Goal: Transaction & Acquisition: Purchase product/service

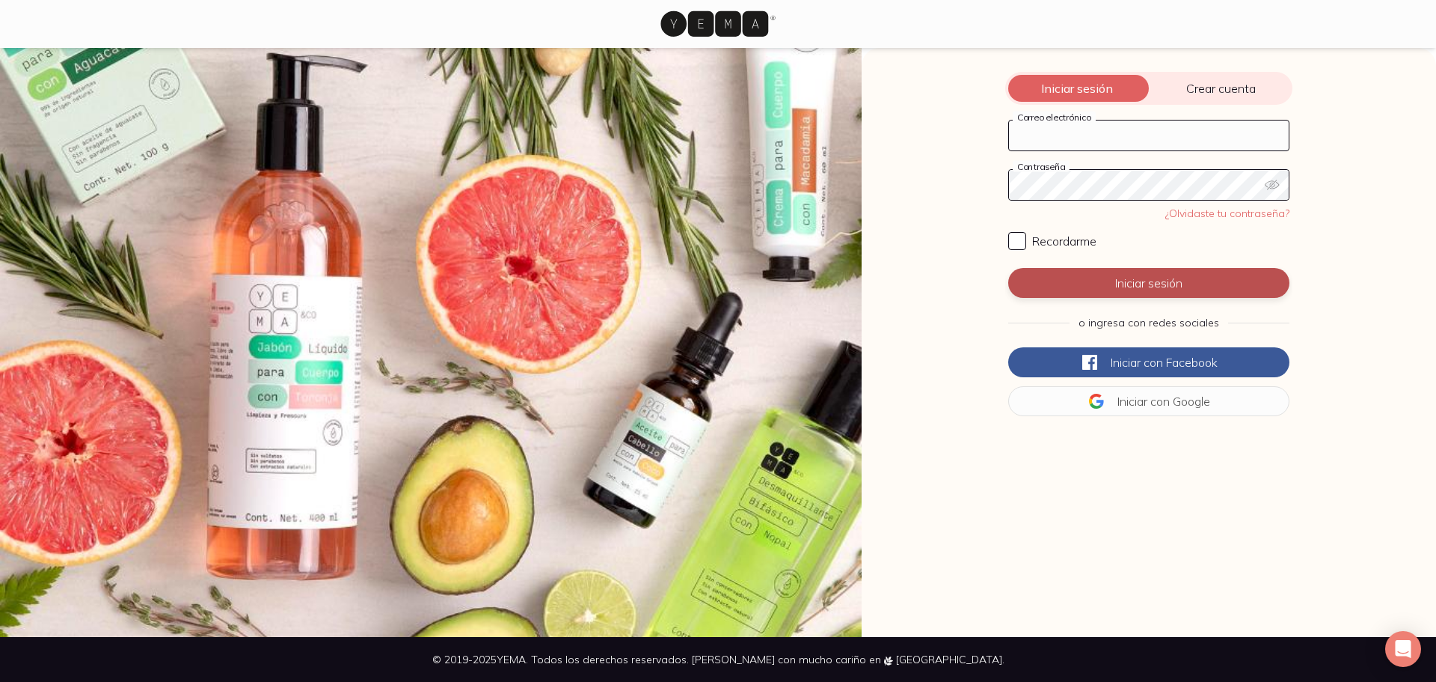
type input "[EMAIL_ADDRESS][DOMAIN_NAME]"
click at [1112, 281] on button "Iniciar sesión" at bounding box center [1148, 283] width 281 height 30
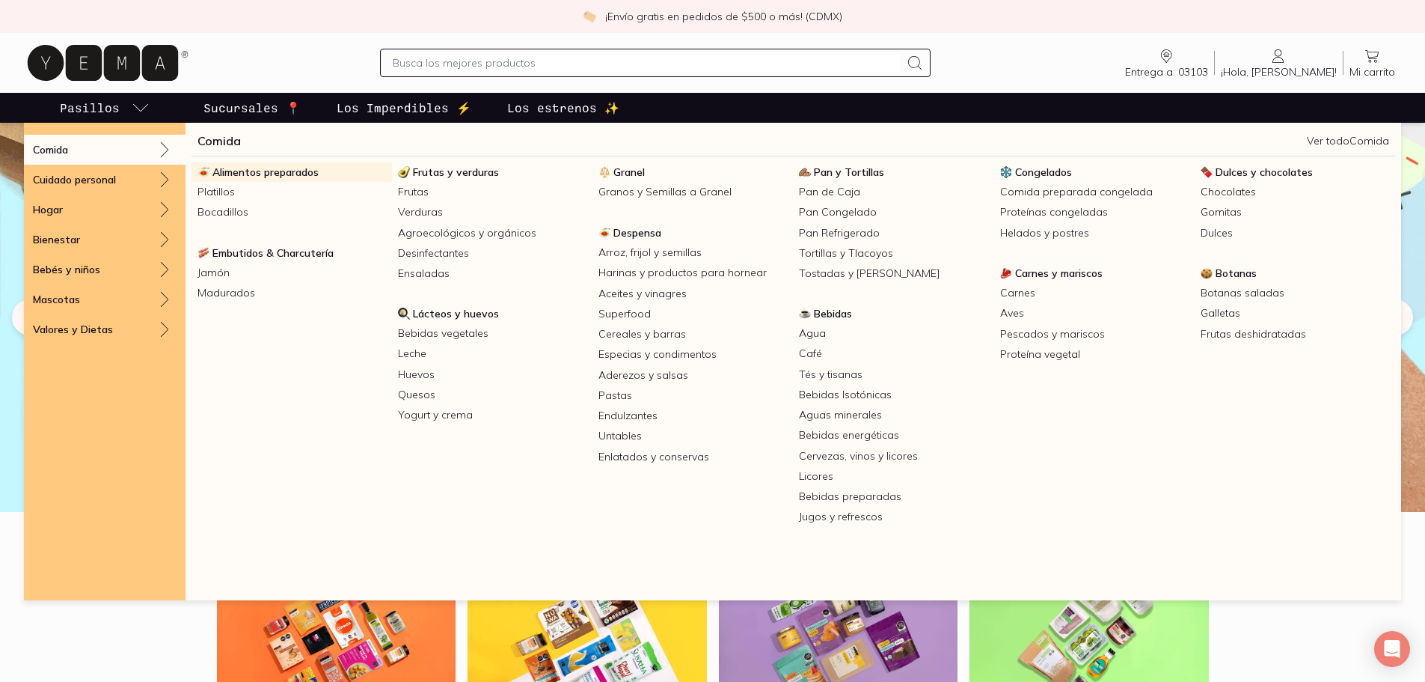
click at [276, 168] on span "Alimentos preparados" at bounding box center [265, 171] width 106 height 13
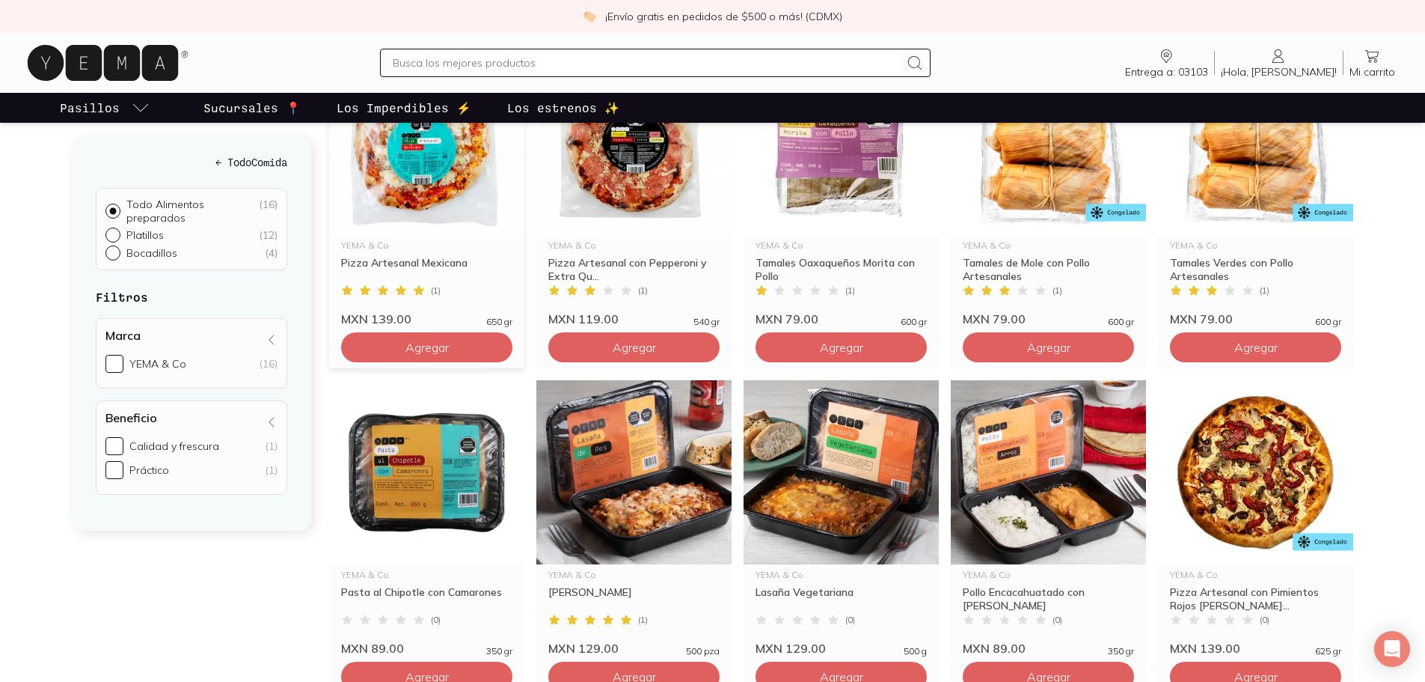
scroll to position [150, 0]
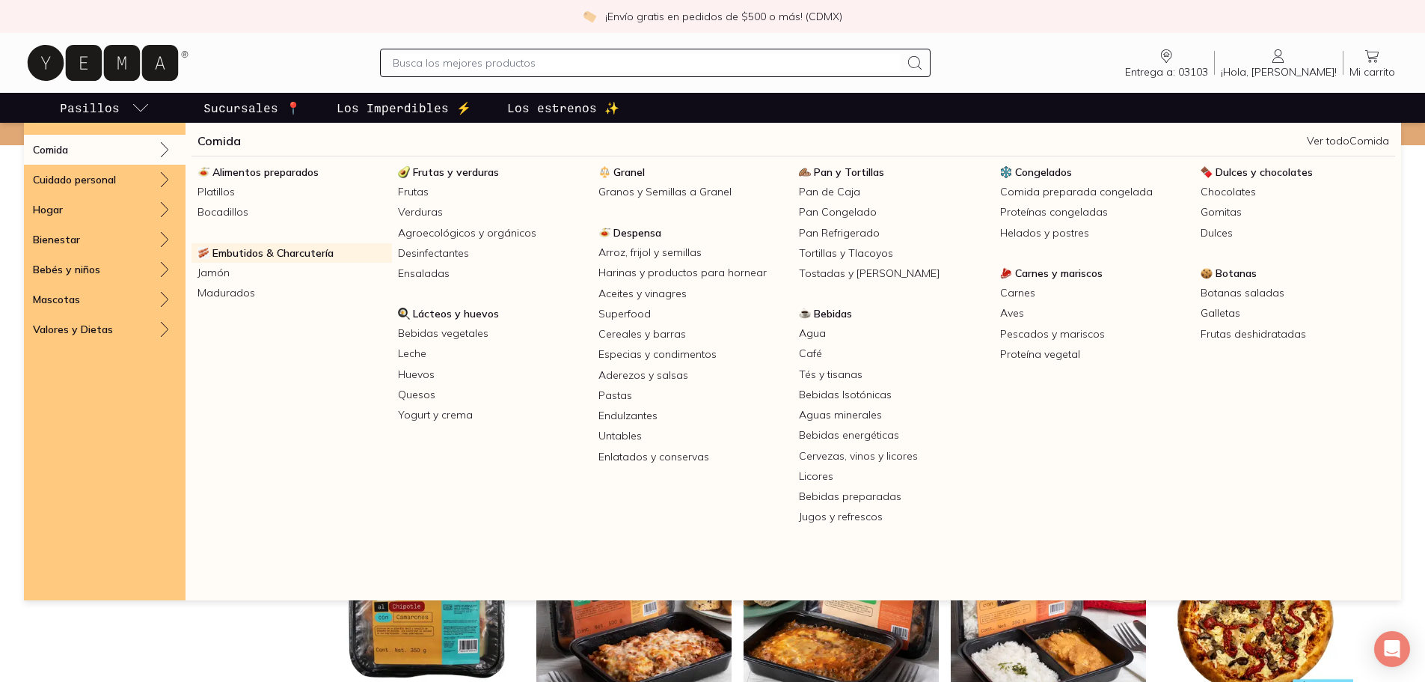
click at [260, 257] on span "Embutidos & Charcutería" at bounding box center [272, 252] width 121 height 13
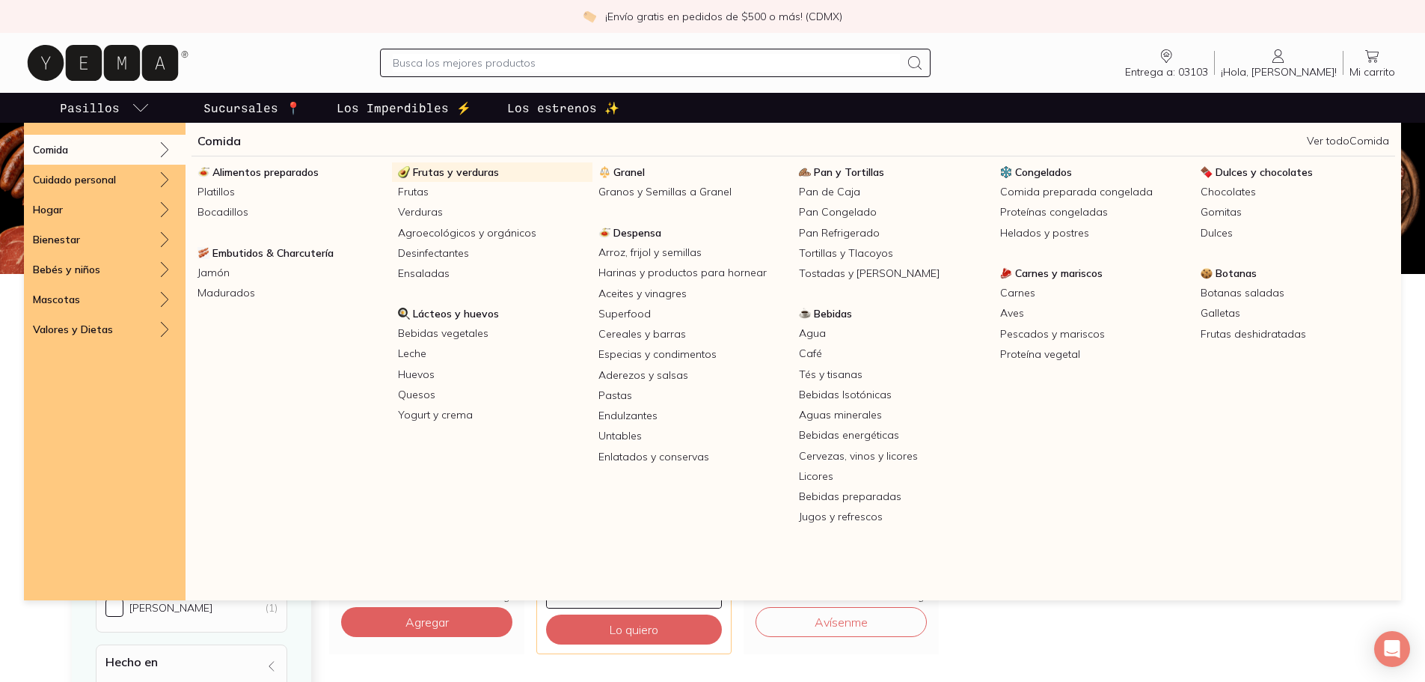
click at [442, 177] on span "Frutas y verduras" at bounding box center [456, 171] width 86 height 13
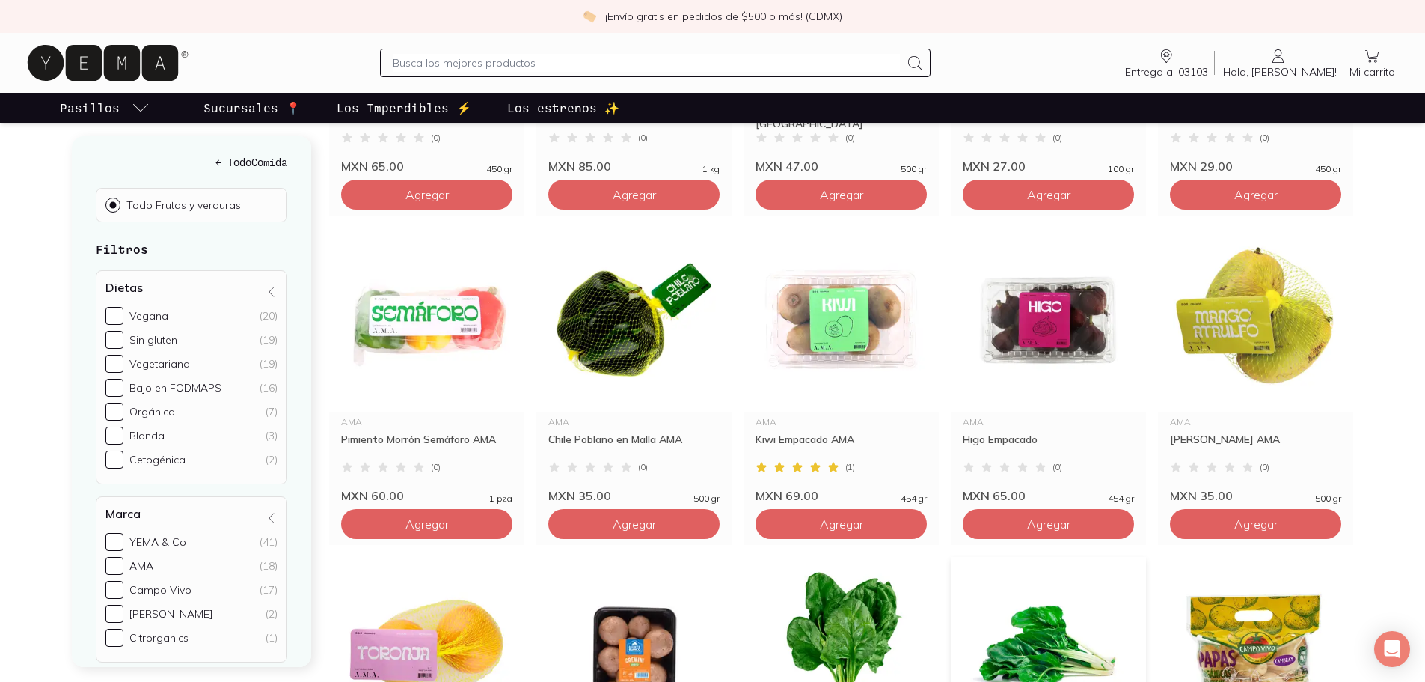
scroll to position [449, 0]
click at [449, 201] on span "Agregar" at bounding box center [426, 193] width 43 height 15
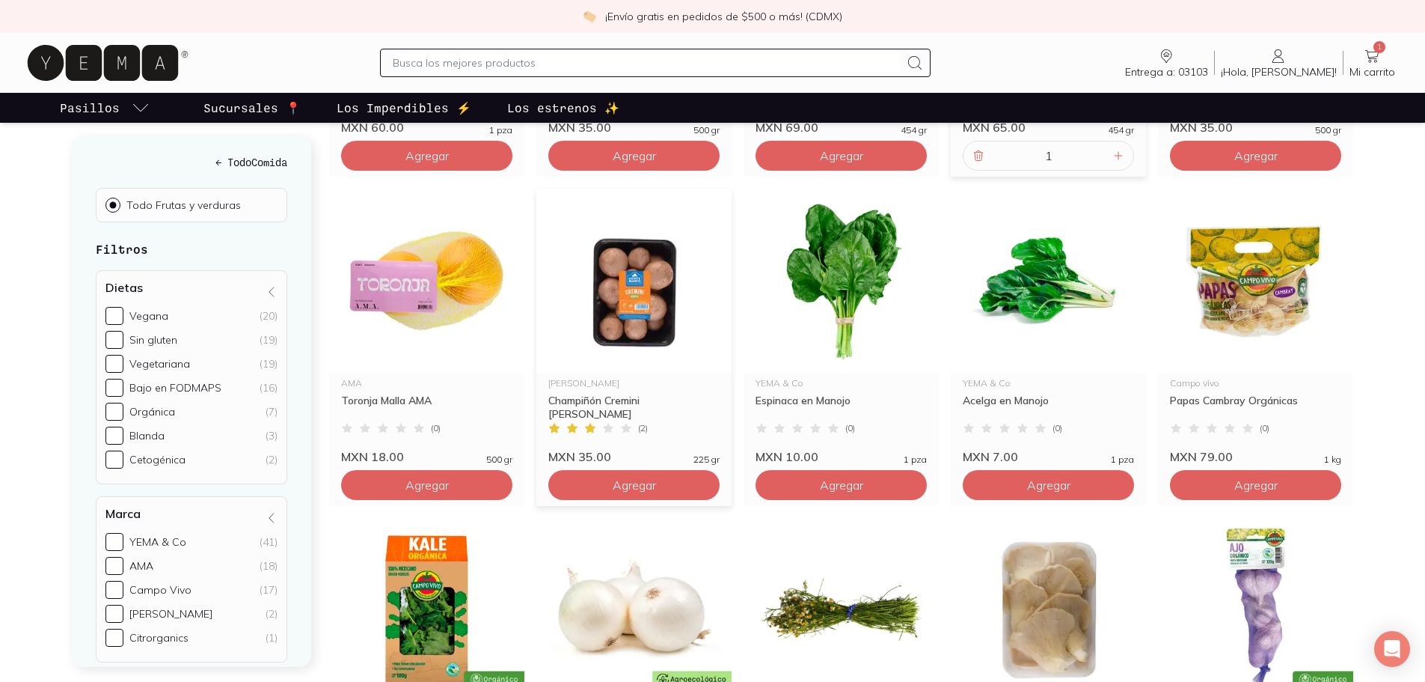
scroll to position [823, 0]
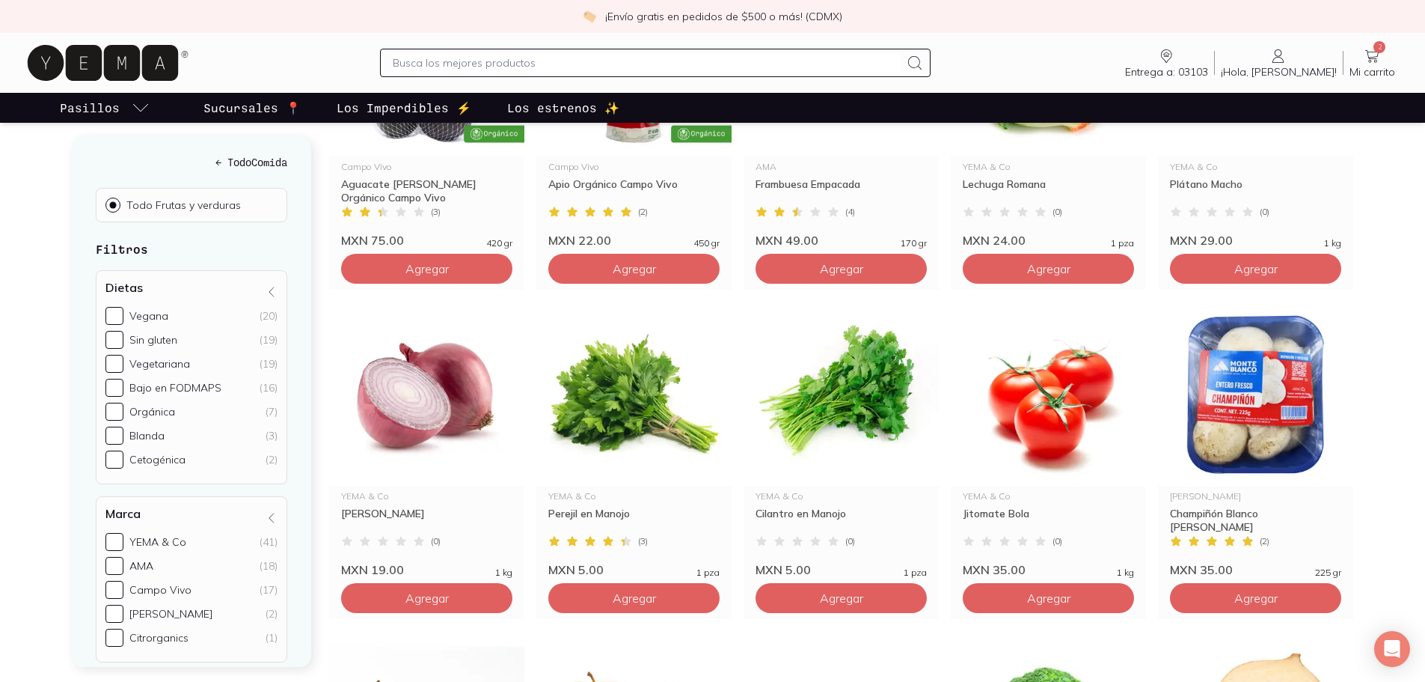
scroll to position [2095, 0]
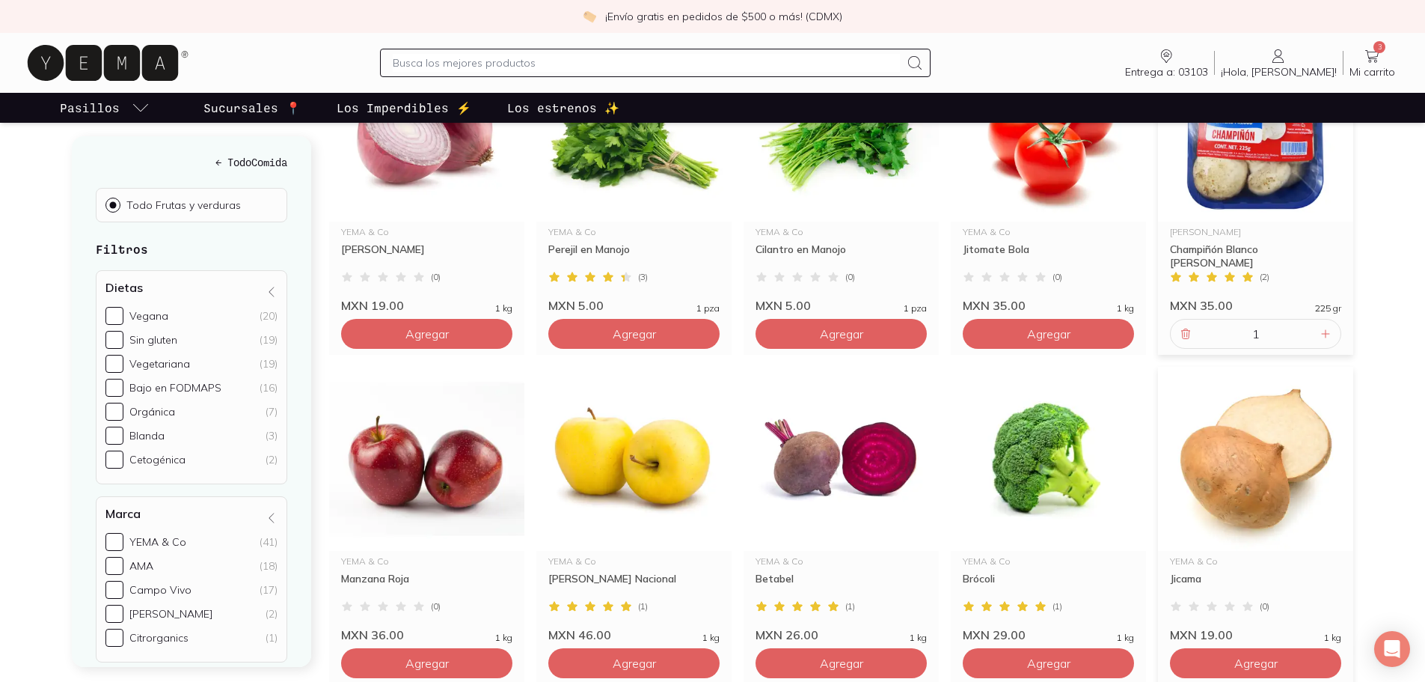
scroll to position [2394, 0]
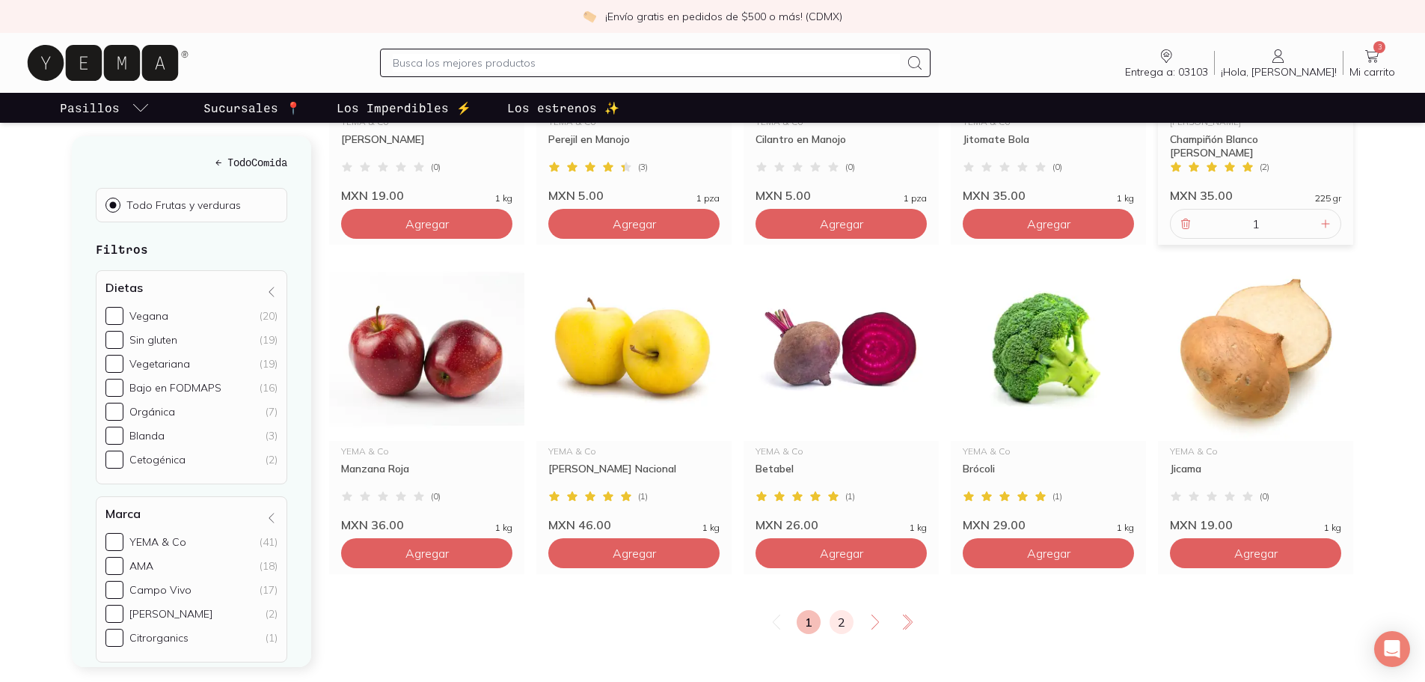
click at [841, 610] on link "2" at bounding box center [842, 622] width 24 height 24
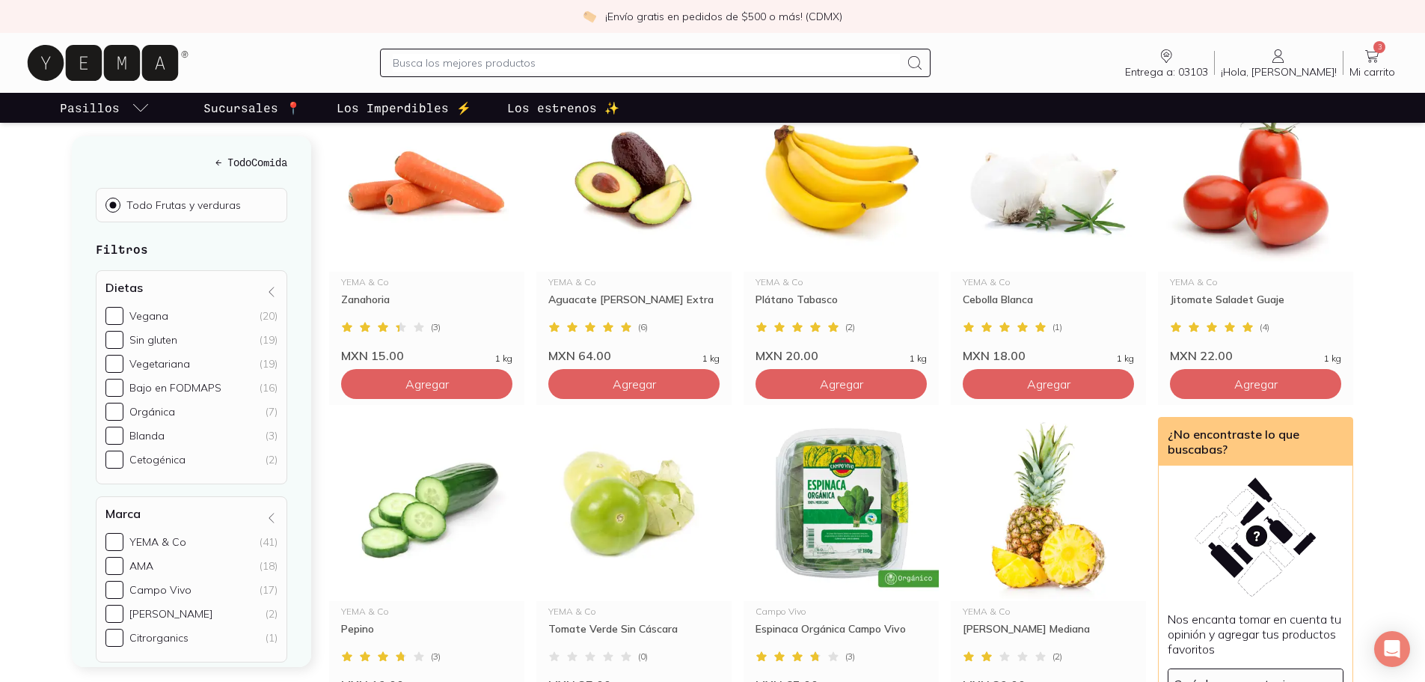
scroll to position [673, 0]
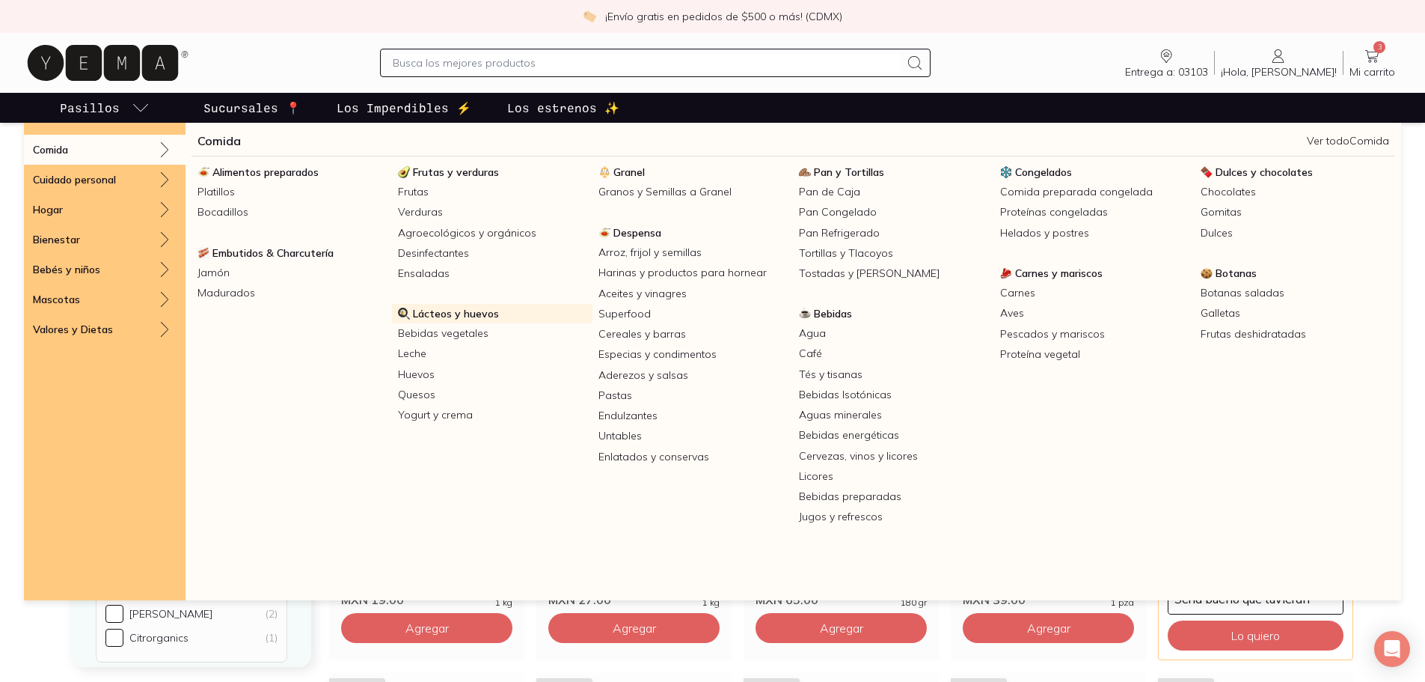
click at [453, 310] on span "Lácteos y huevos" at bounding box center [456, 313] width 86 height 13
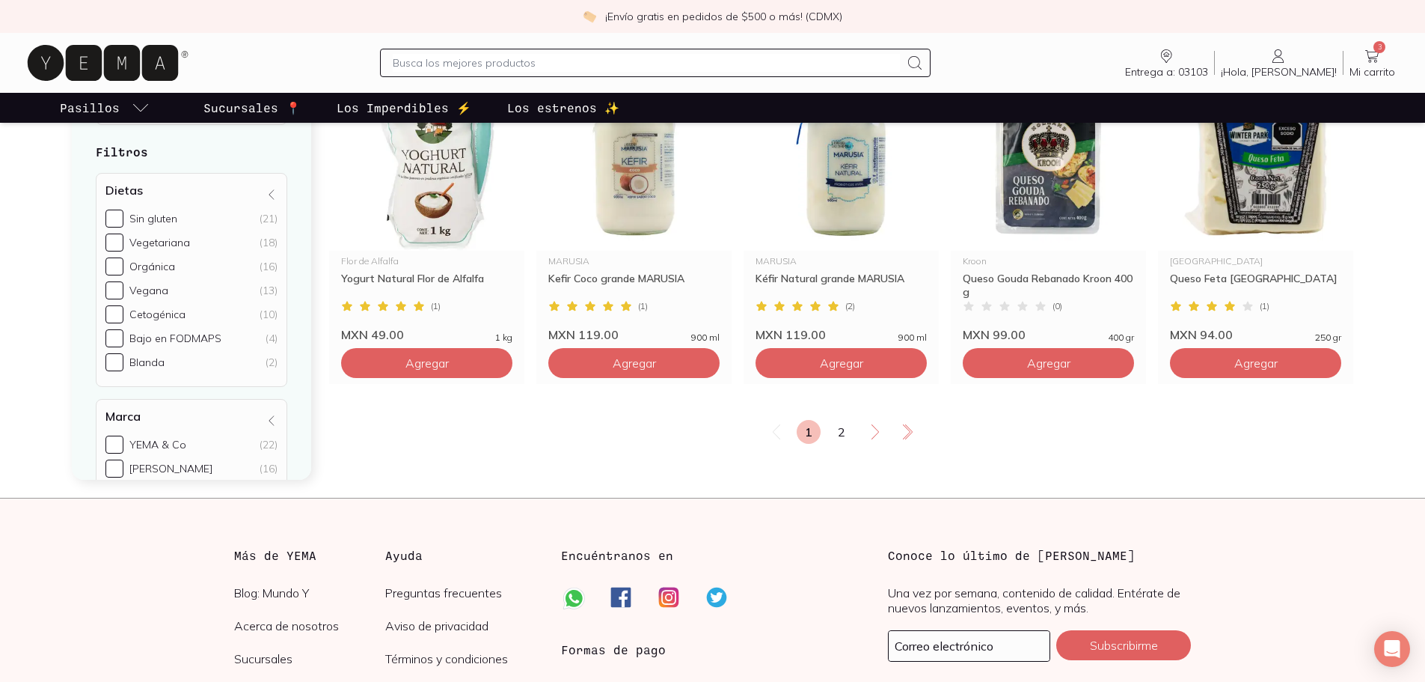
scroll to position [2618, 0]
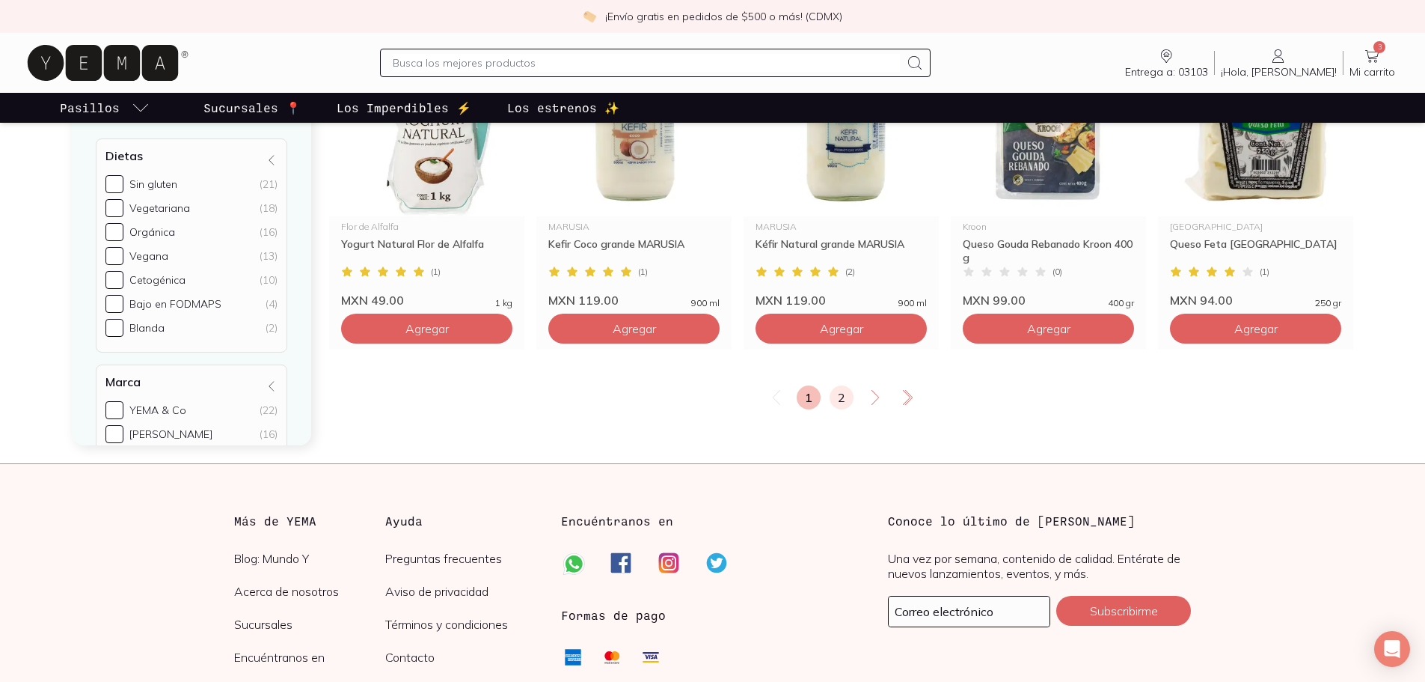
click at [846, 385] on link "2" at bounding box center [842, 397] width 24 height 24
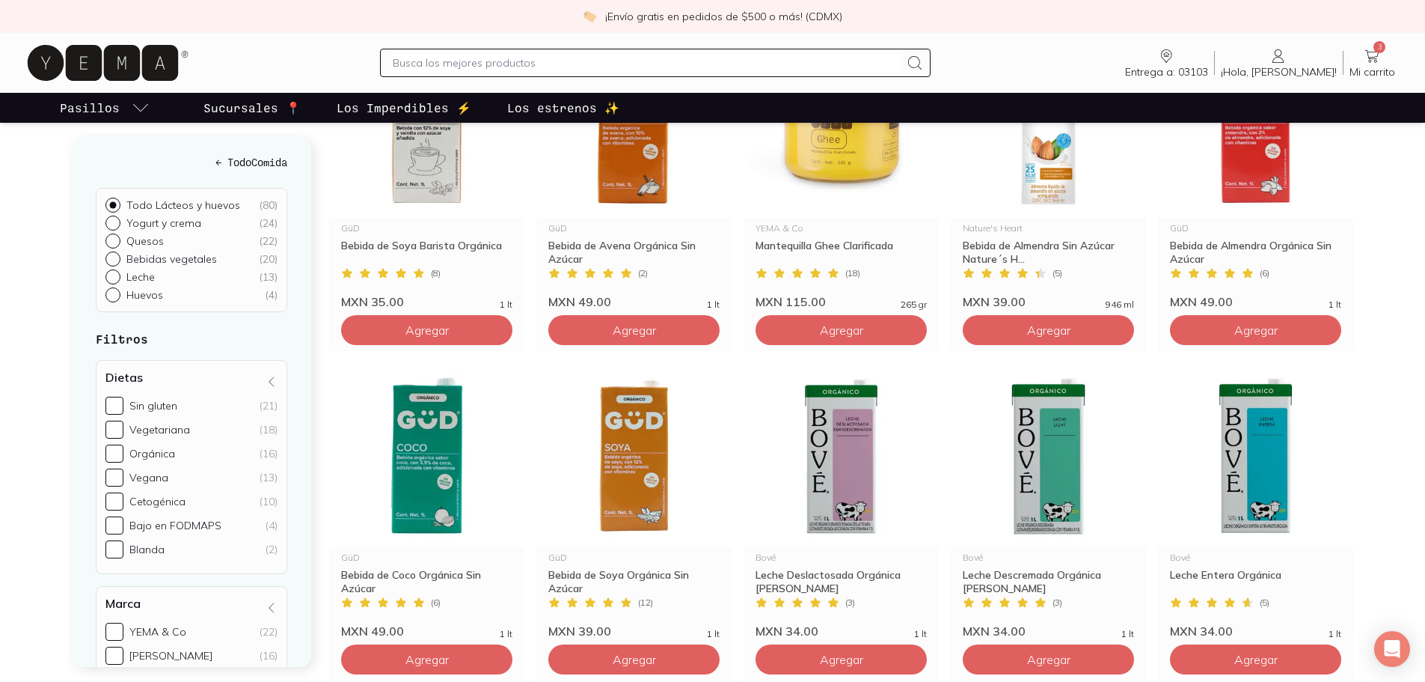
scroll to position [1421, 0]
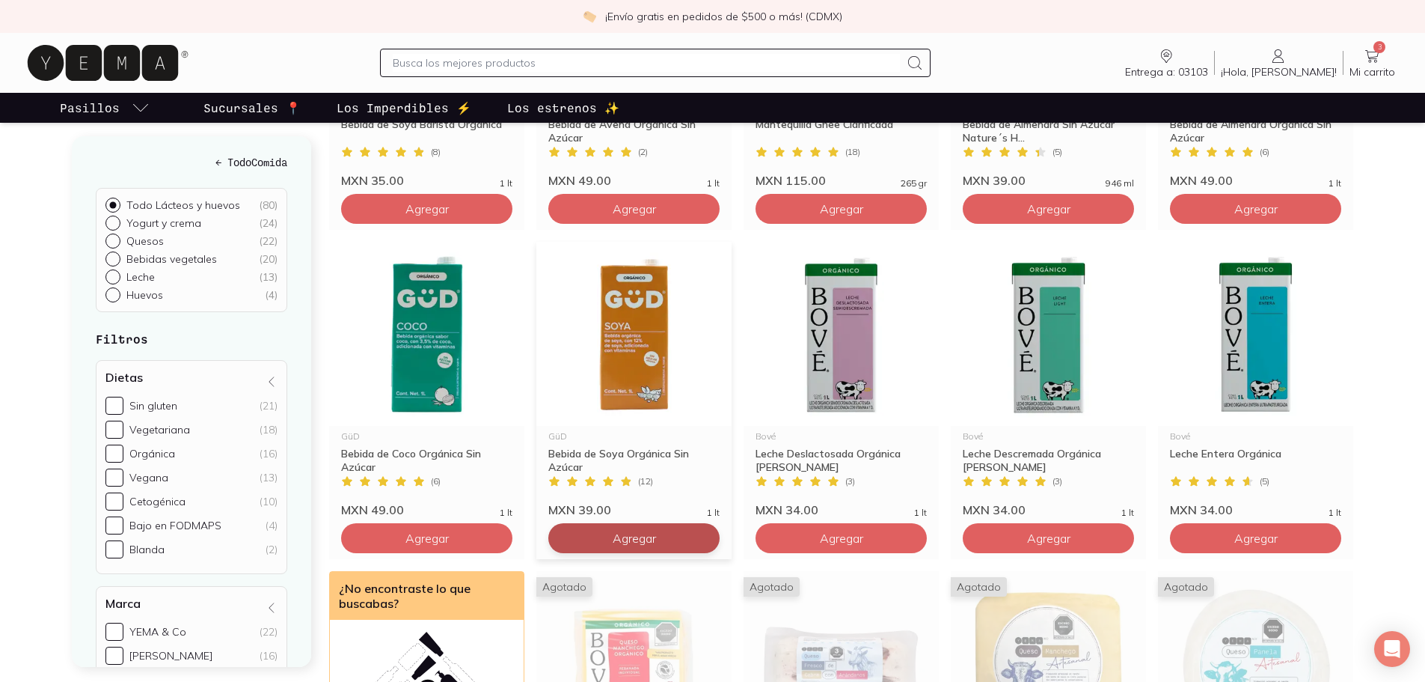
click at [711, 529] on div at bounding box center [704, 538] width 18 height 18
type input "3"
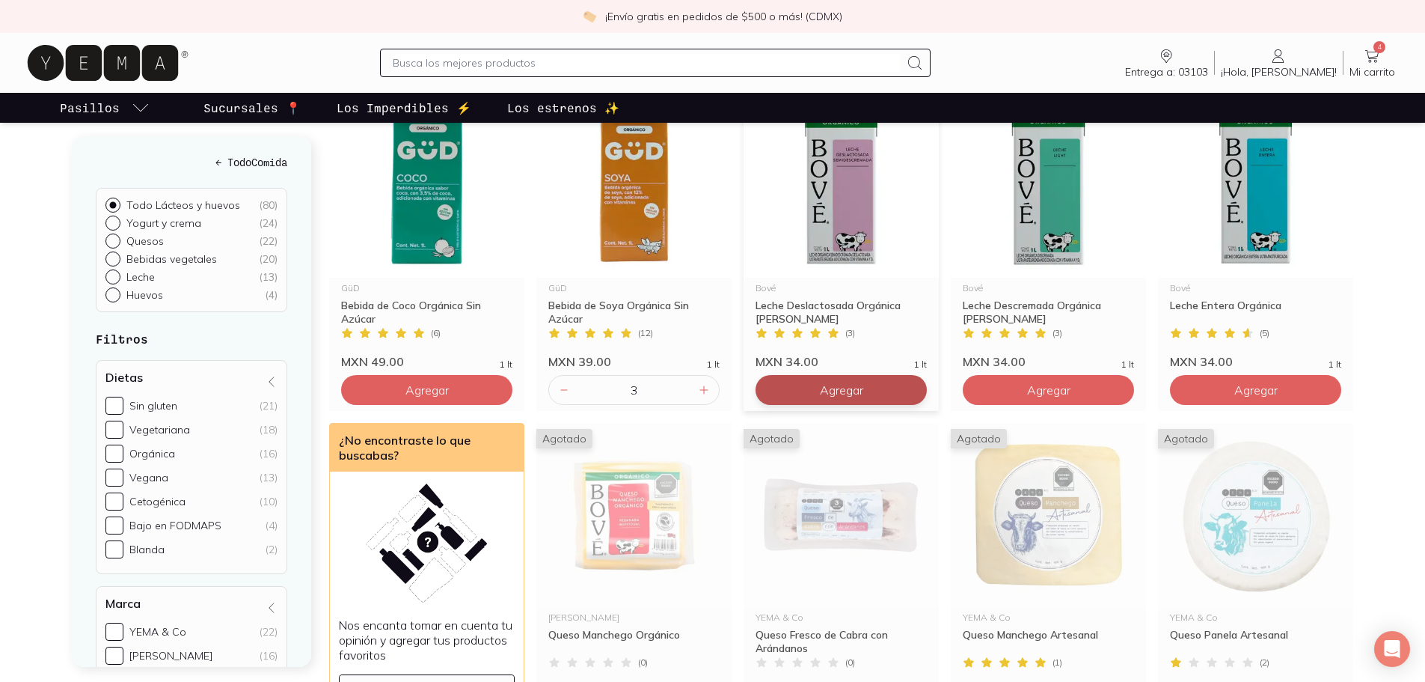
scroll to position [1571, 0]
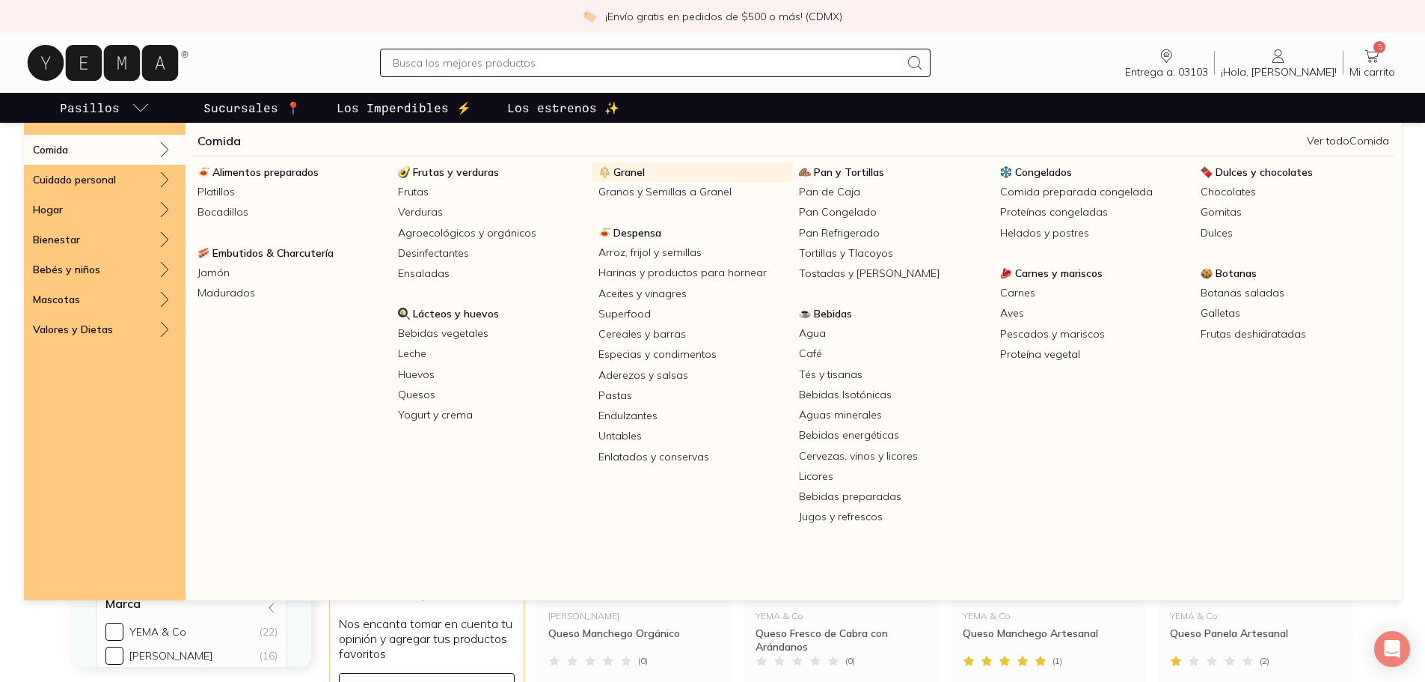
click at [616, 165] on span "Granel" at bounding box center [628, 171] width 31 height 13
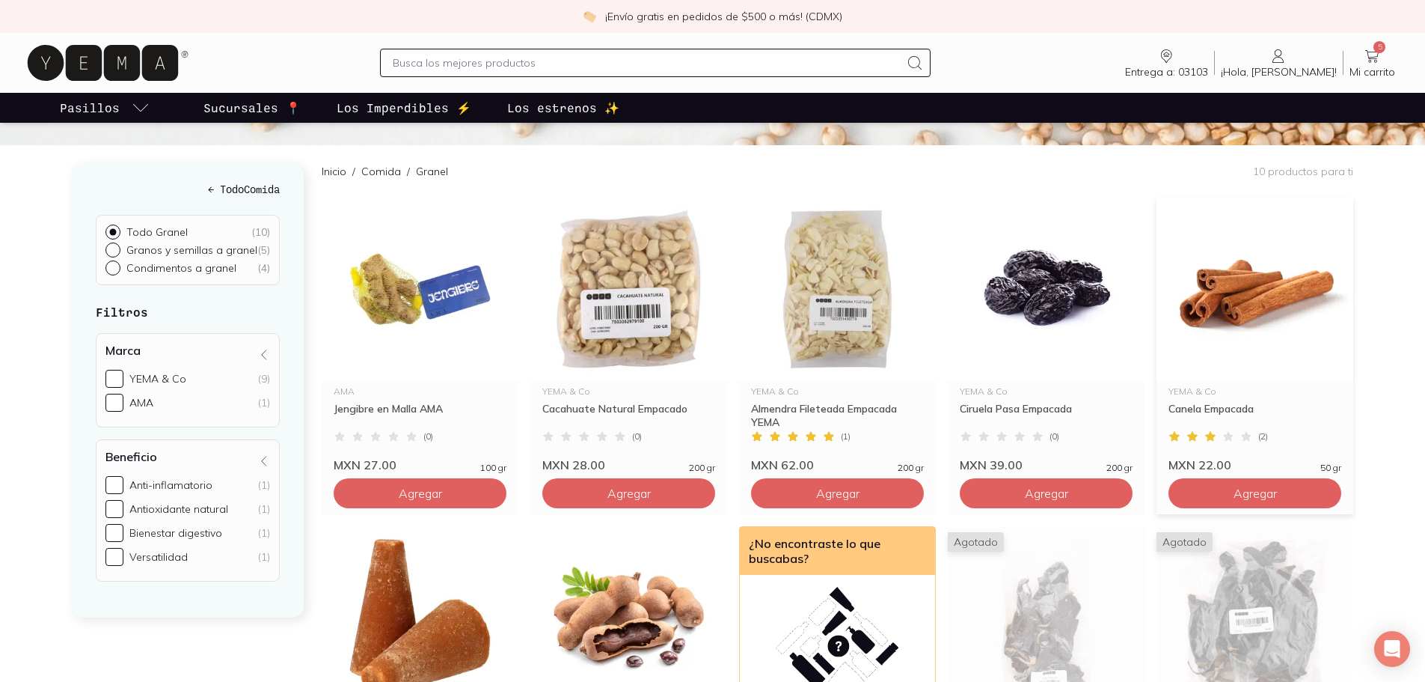
scroll to position [449, 0]
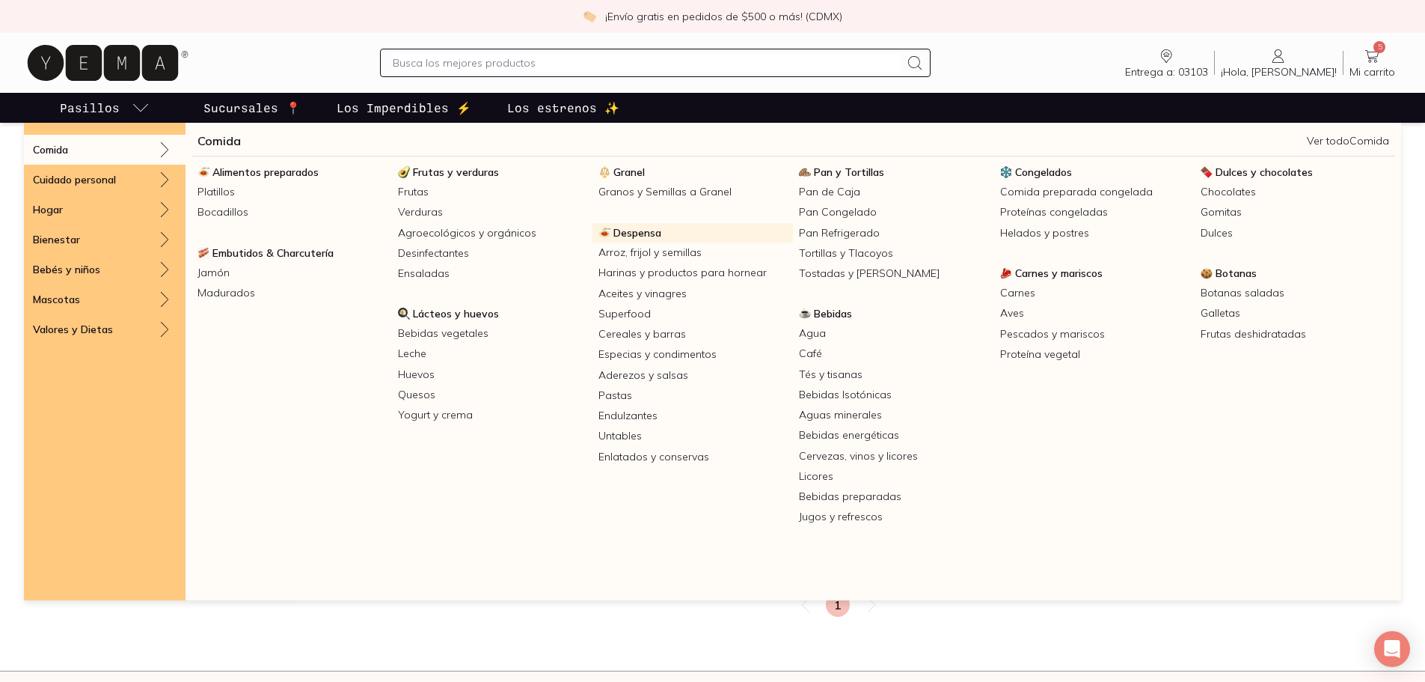
click at [643, 232] on span "Despensa" at bounding box center [637, 232] width 48 height 13
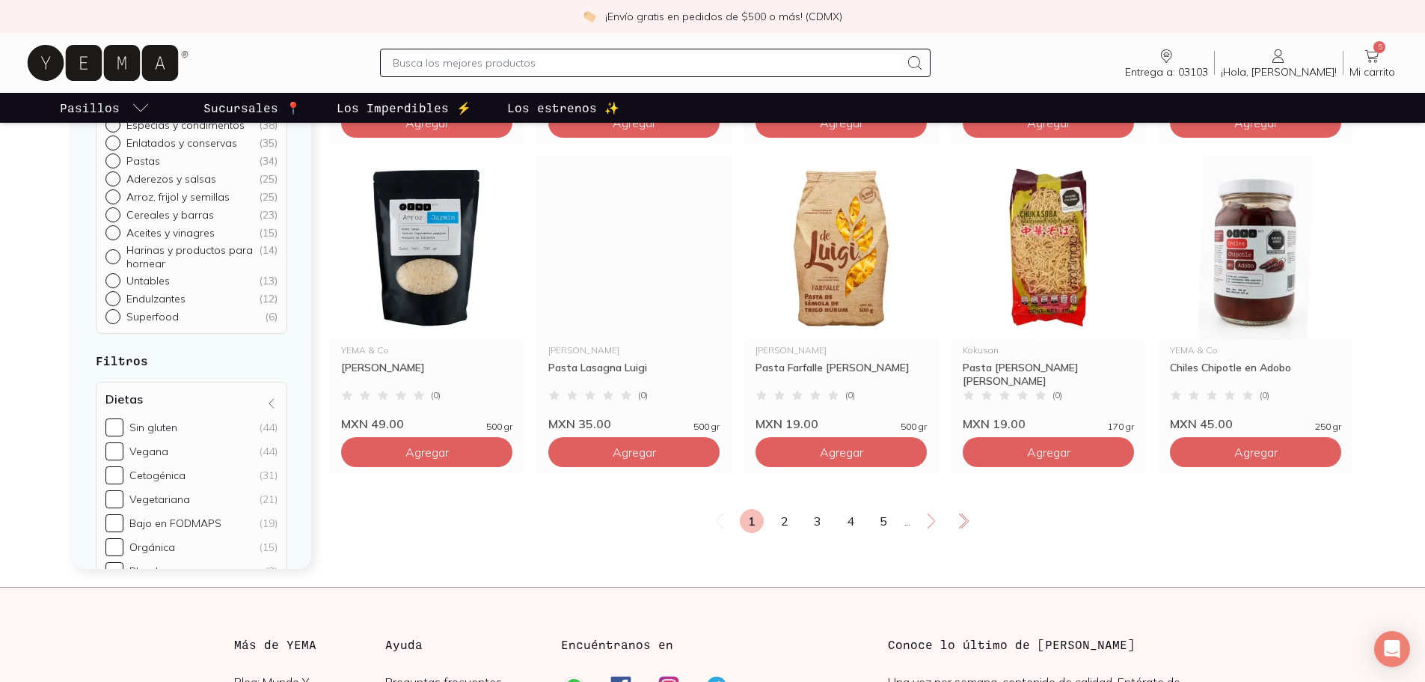
scroll to position [2693, 0]
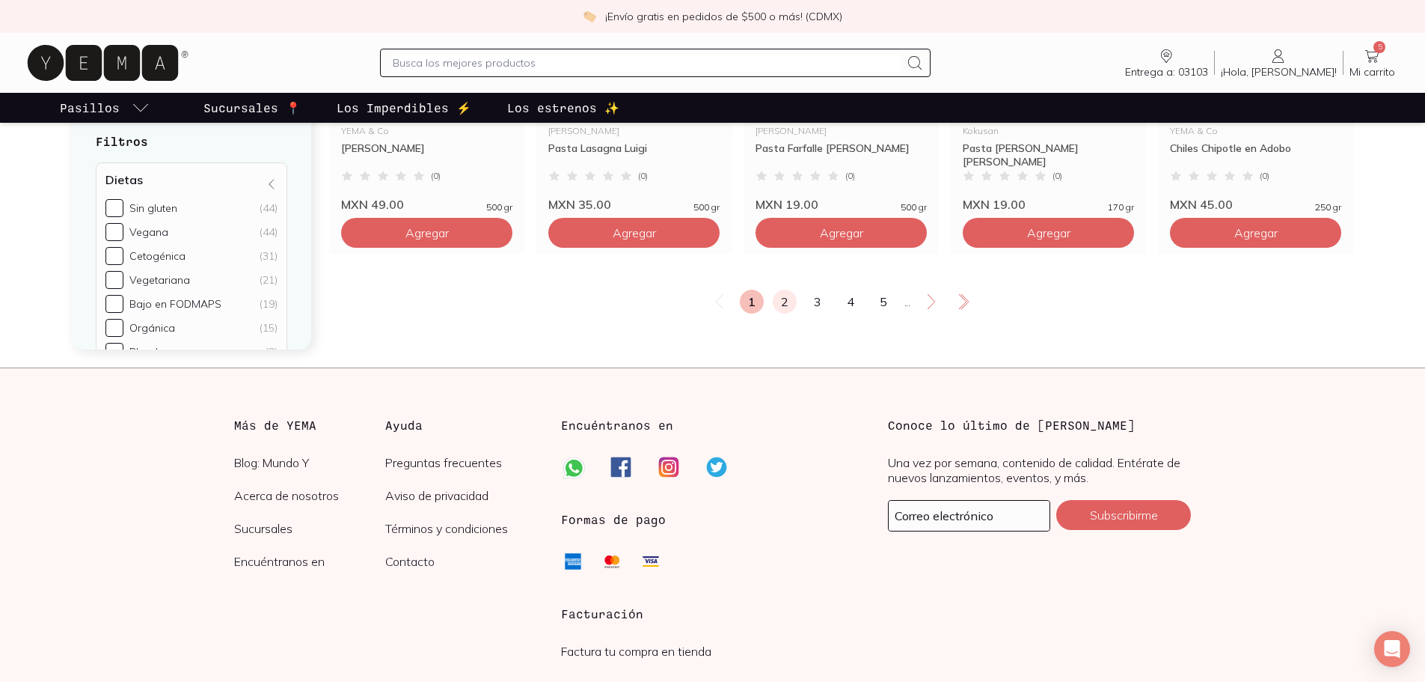
click at [784, 313] on link "2" at bounding box center [785, 302] width 24 height 24
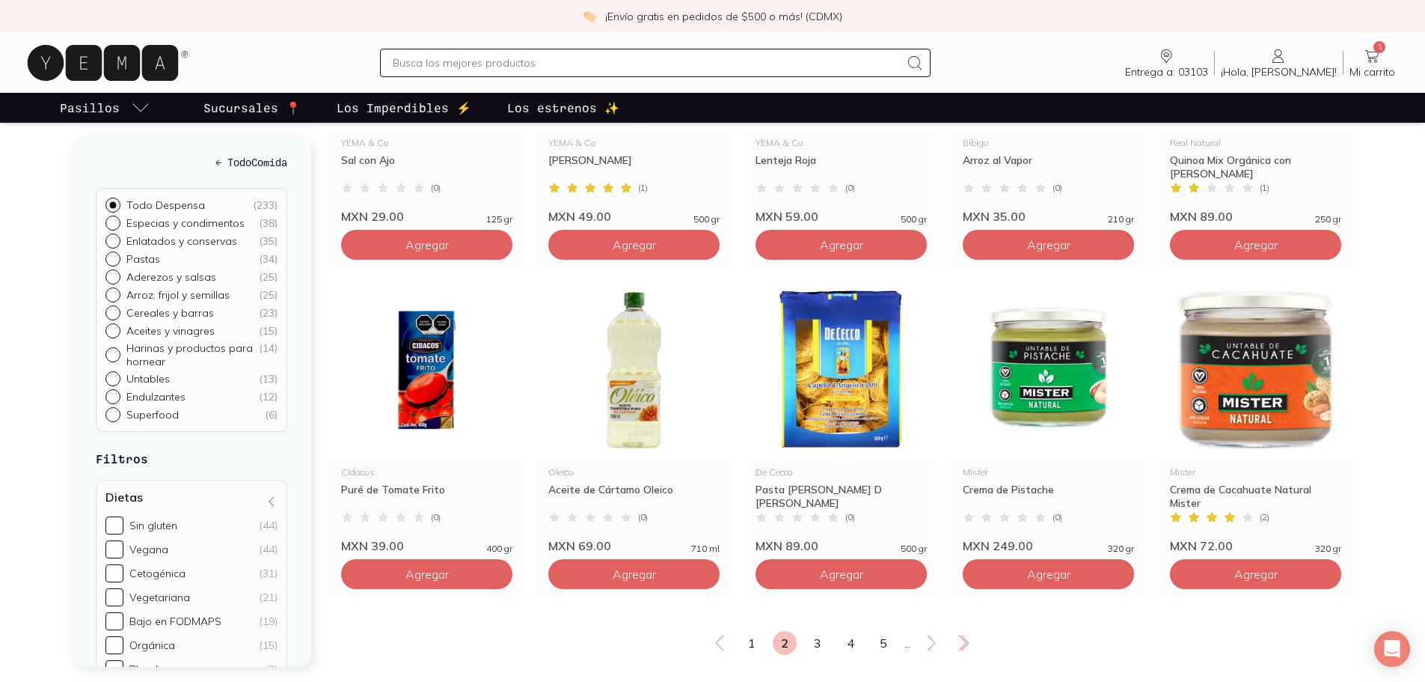
scroll to position [2544, 0]
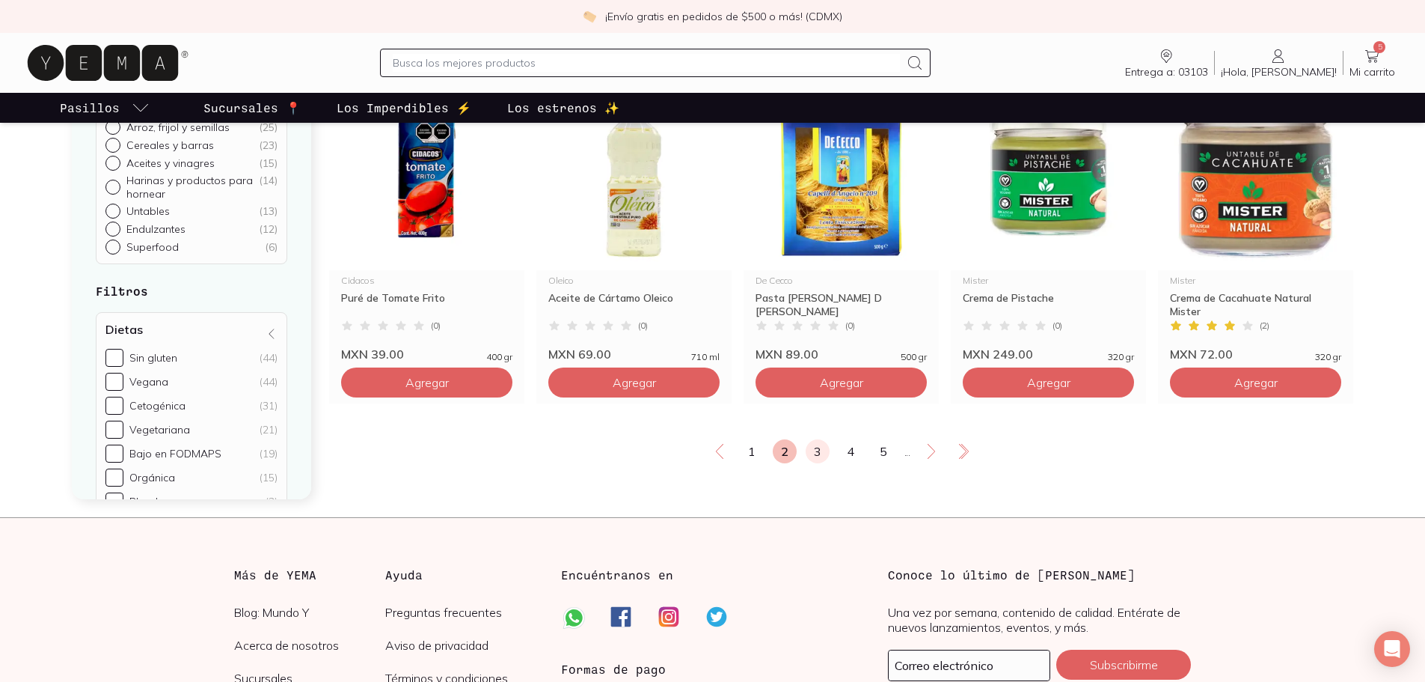
click at [814, 463] on link "3" at bounding box center [818, 451] width 24 height 24
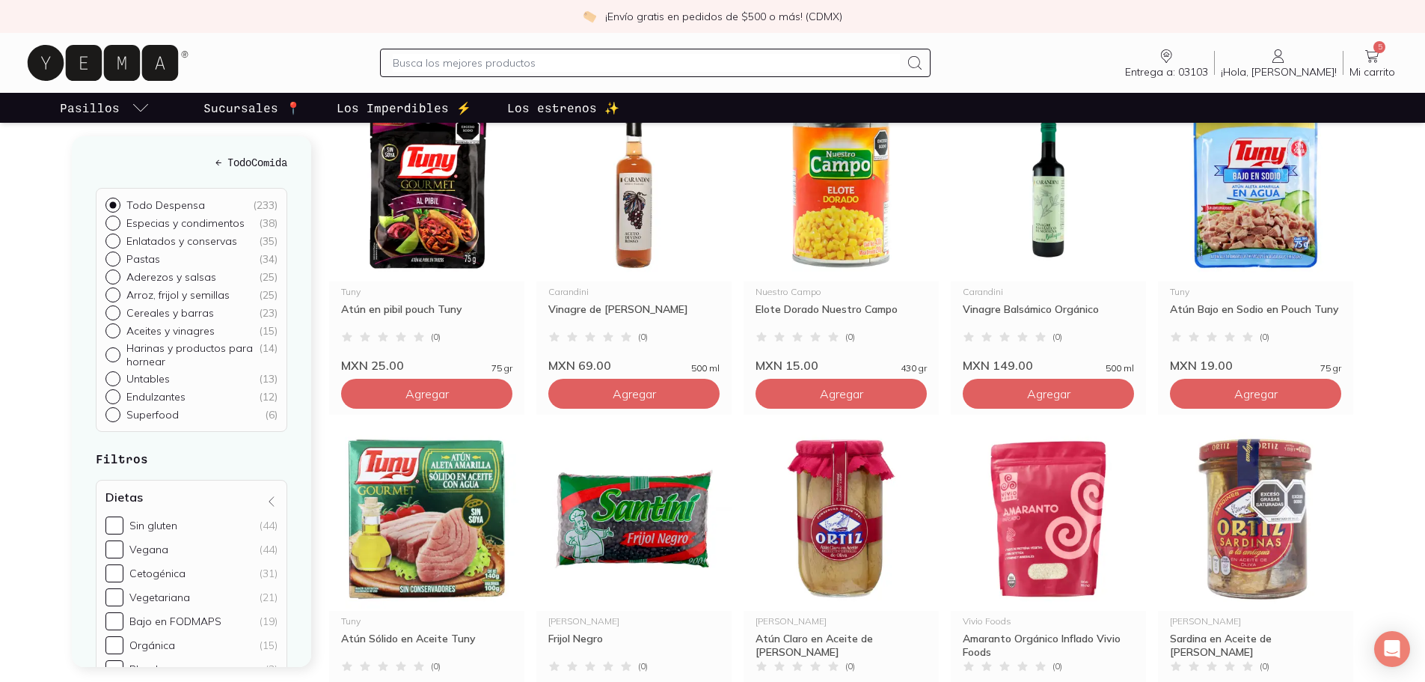
scroll to position [1571, 0]
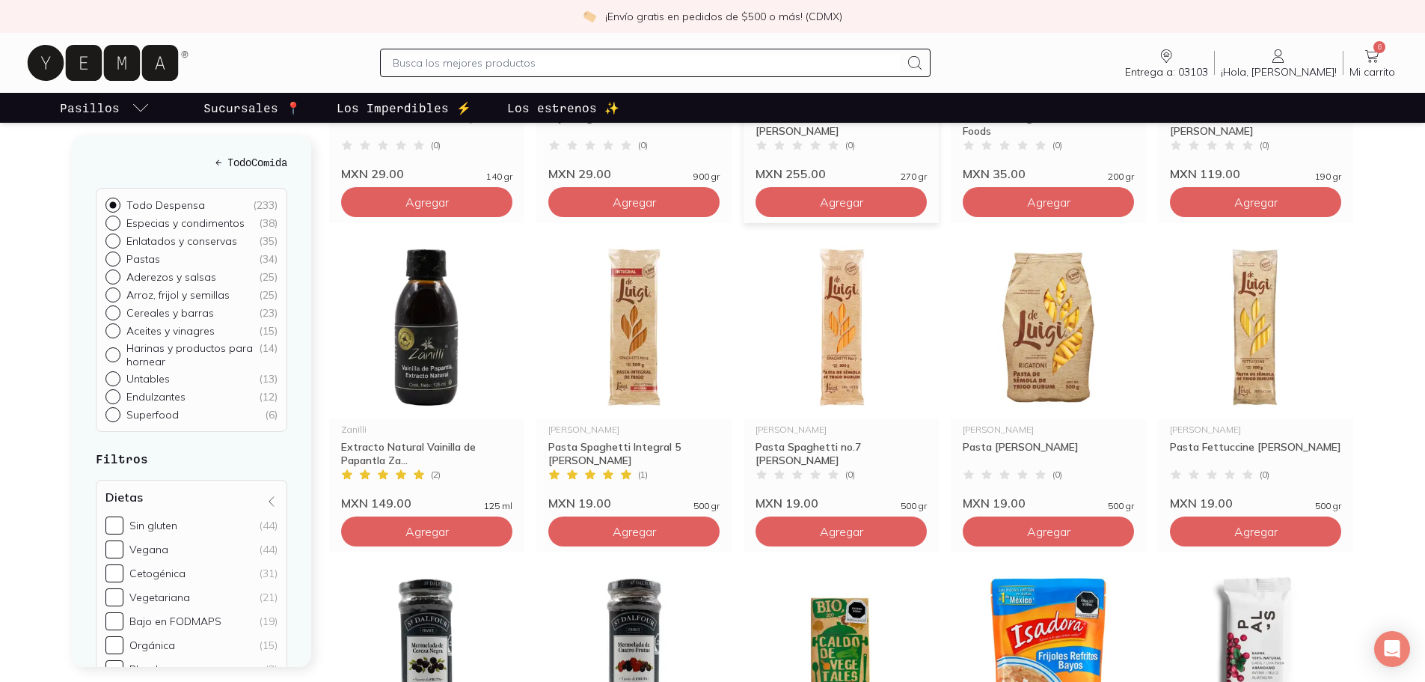
scroll to position [2244, 0]
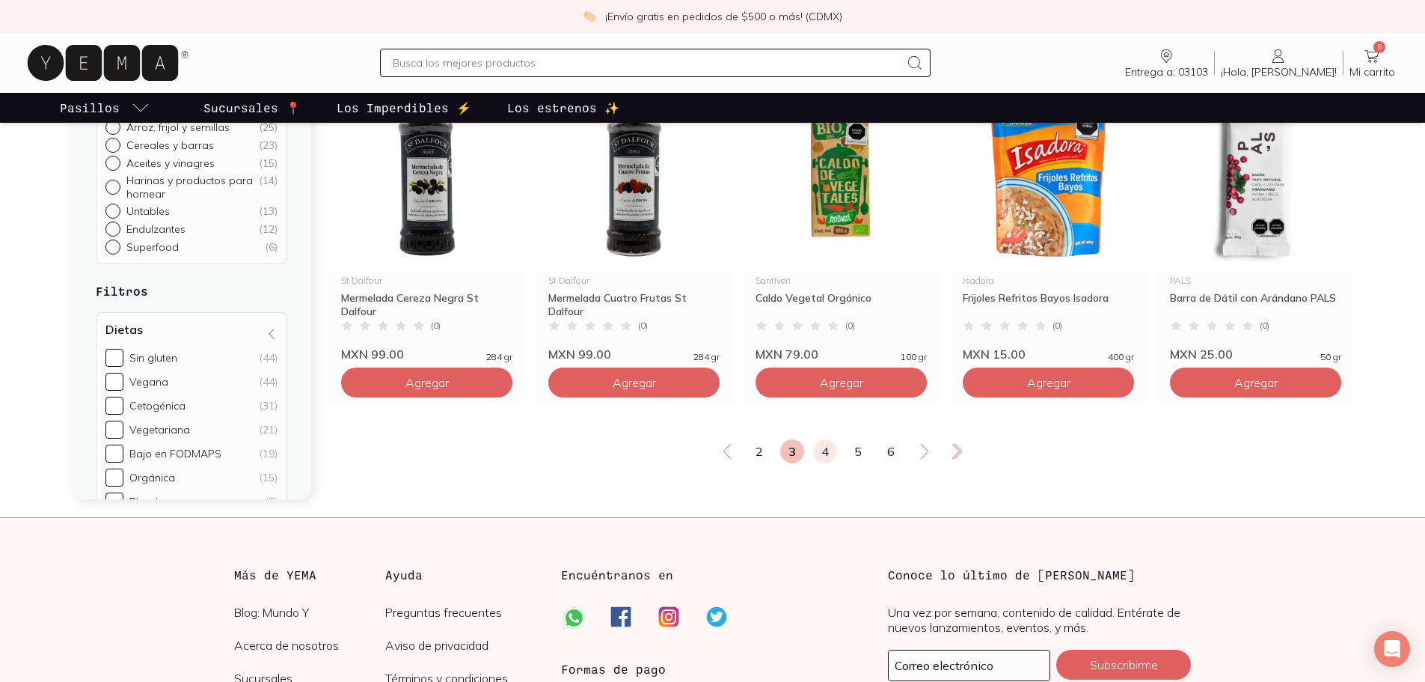
click at [827, 463] on link "4" at bounding box center [825, 451] width 24 height 24
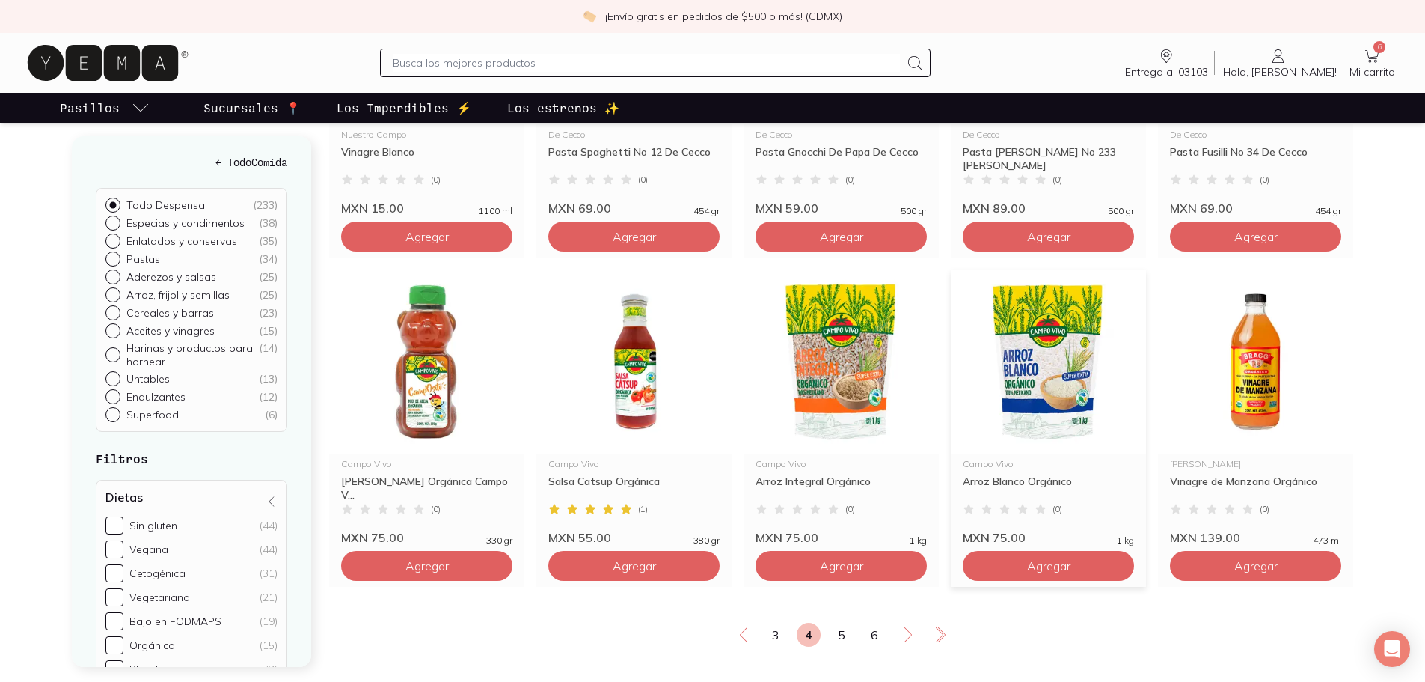
scroll to position [2544, 0]
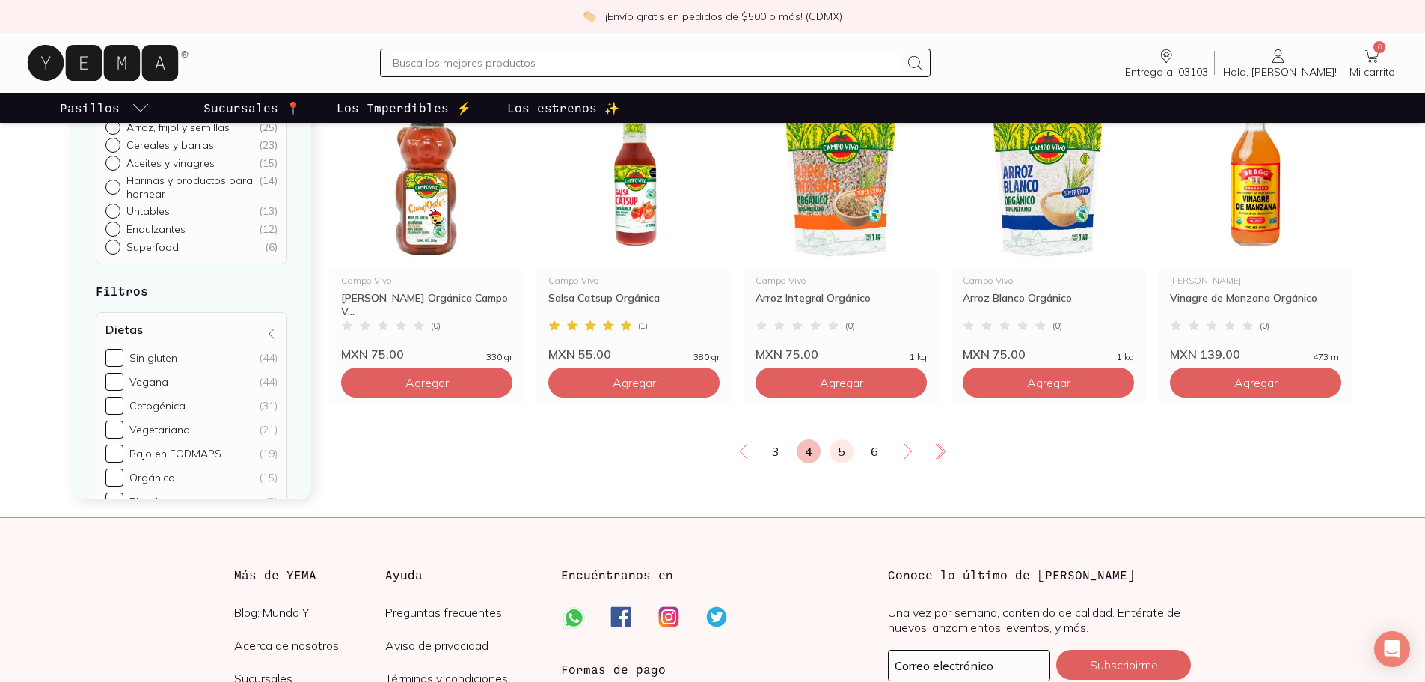
click at [839, 463] on link "5" at bounding box center [842, 451] width 24 height 24
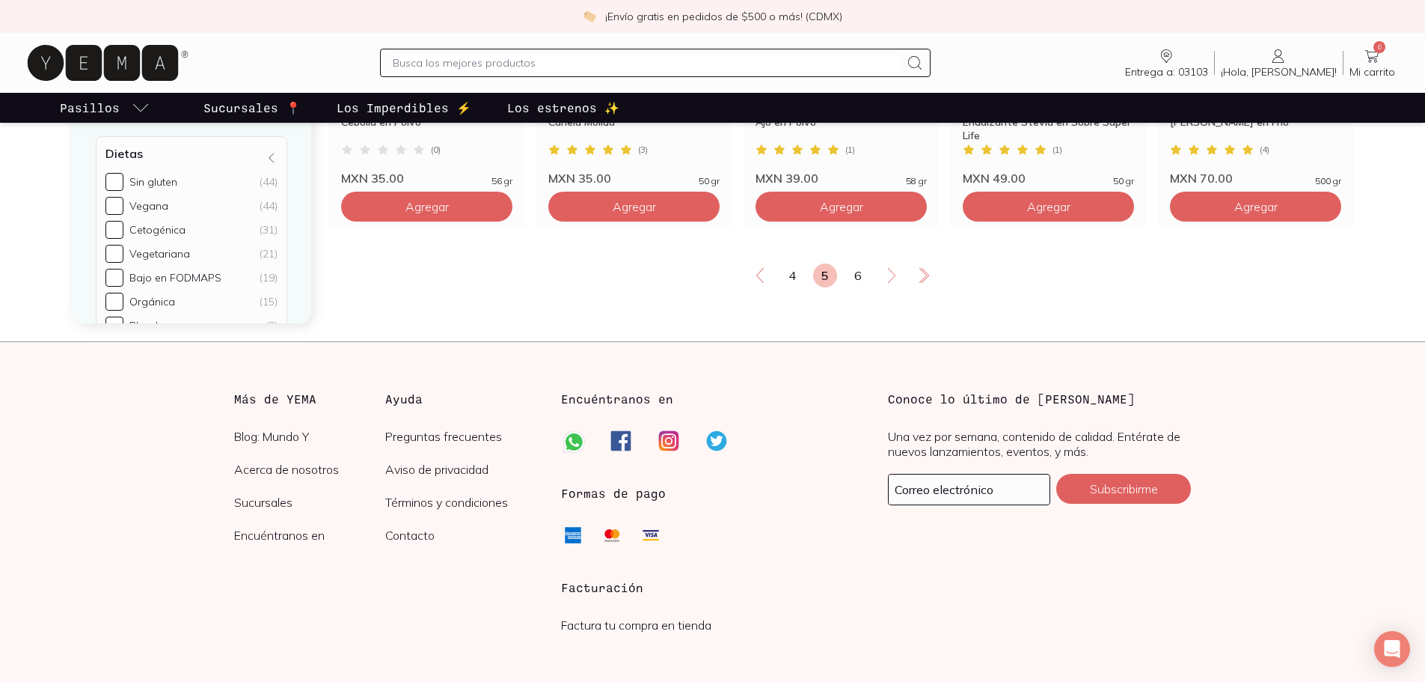
scroll to position [2815, 0]
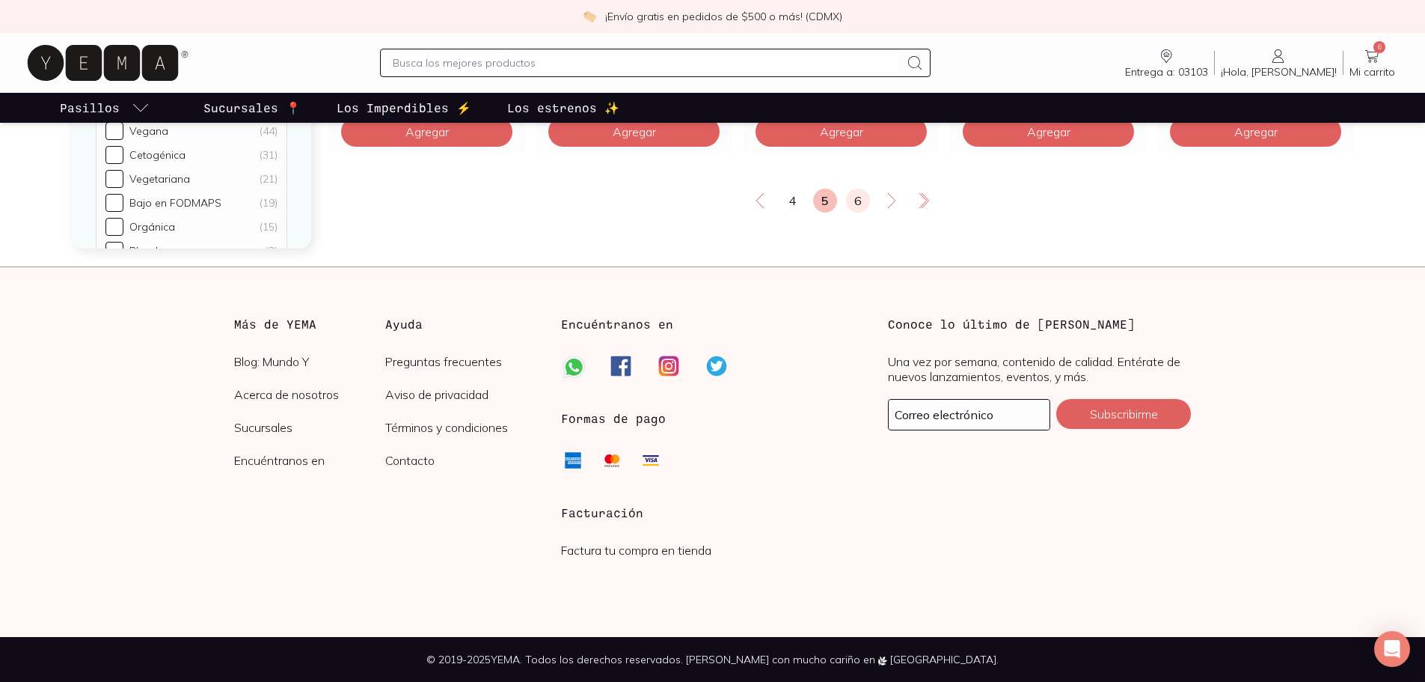
click at [857, 203] on link "6" at bounding box center [858, 201] width 24 height 24
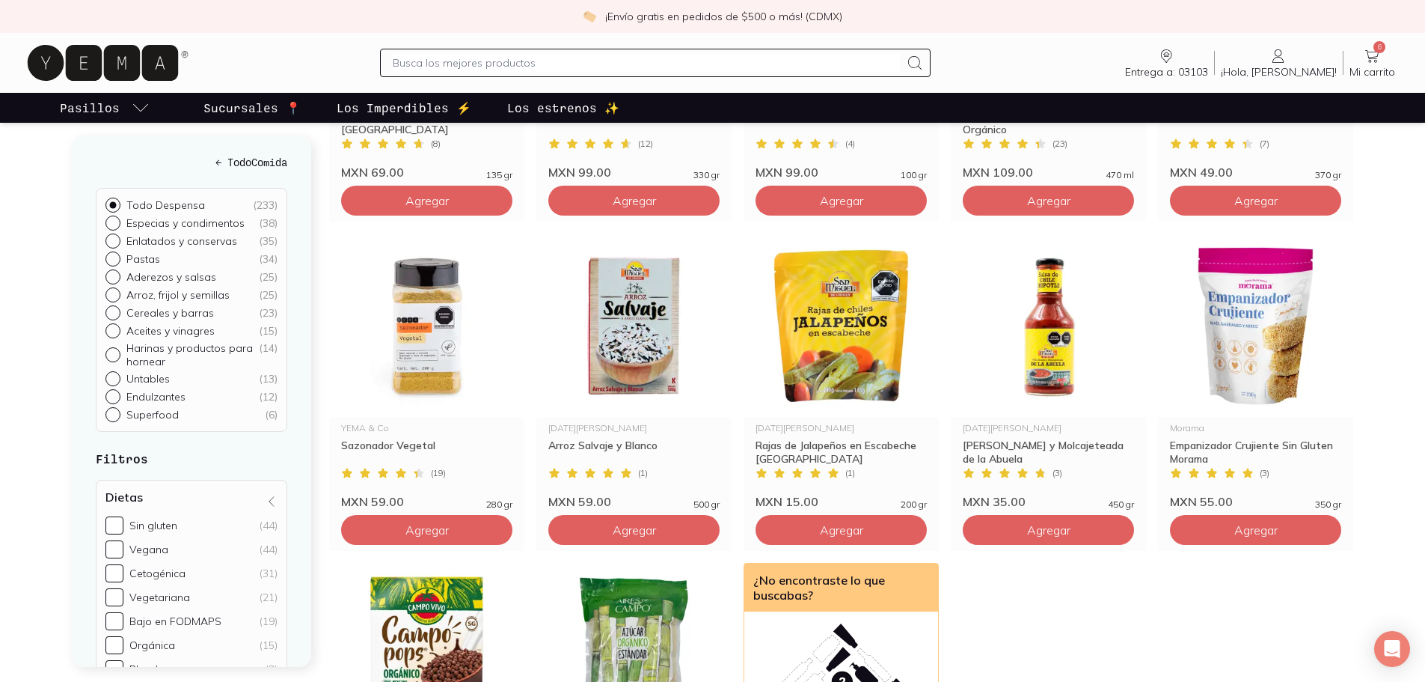
scroll to position [1945, 0]
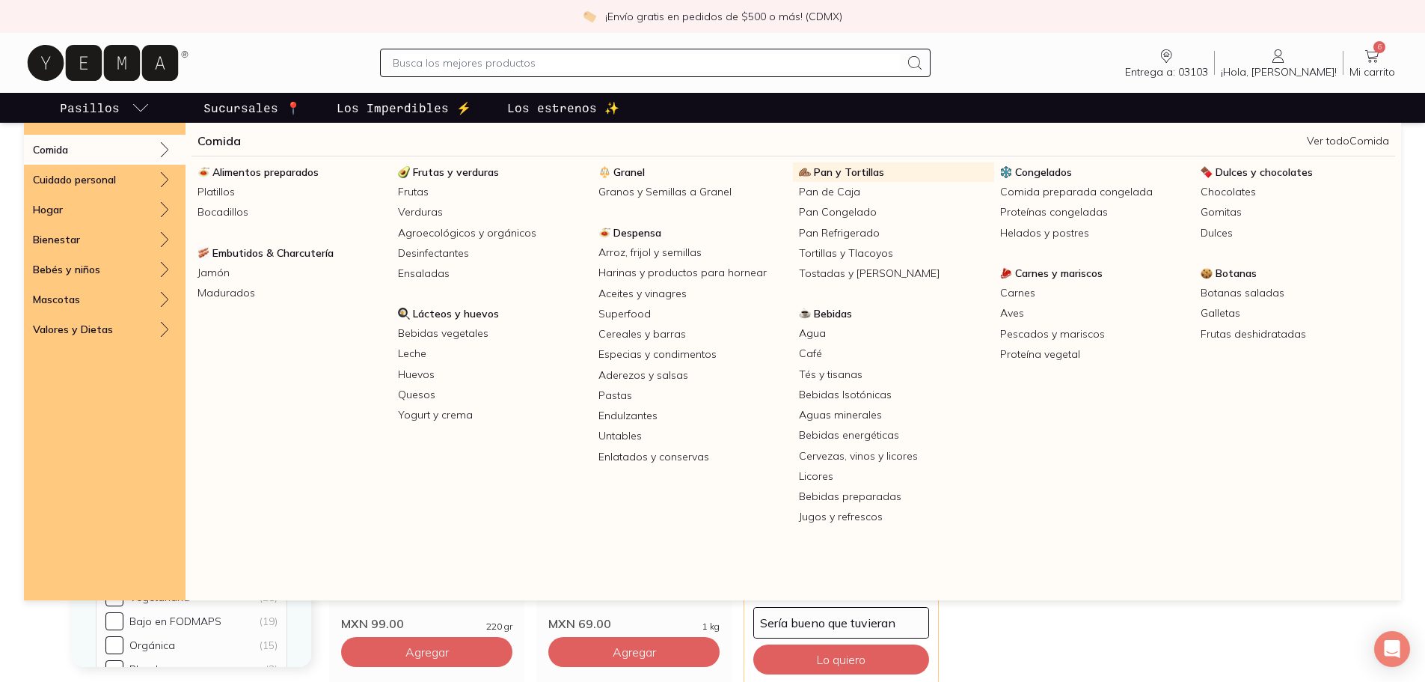
click at [866, 168] on span "Pan y Tortillas" at bounding box center [849, 171] width 70 height 13
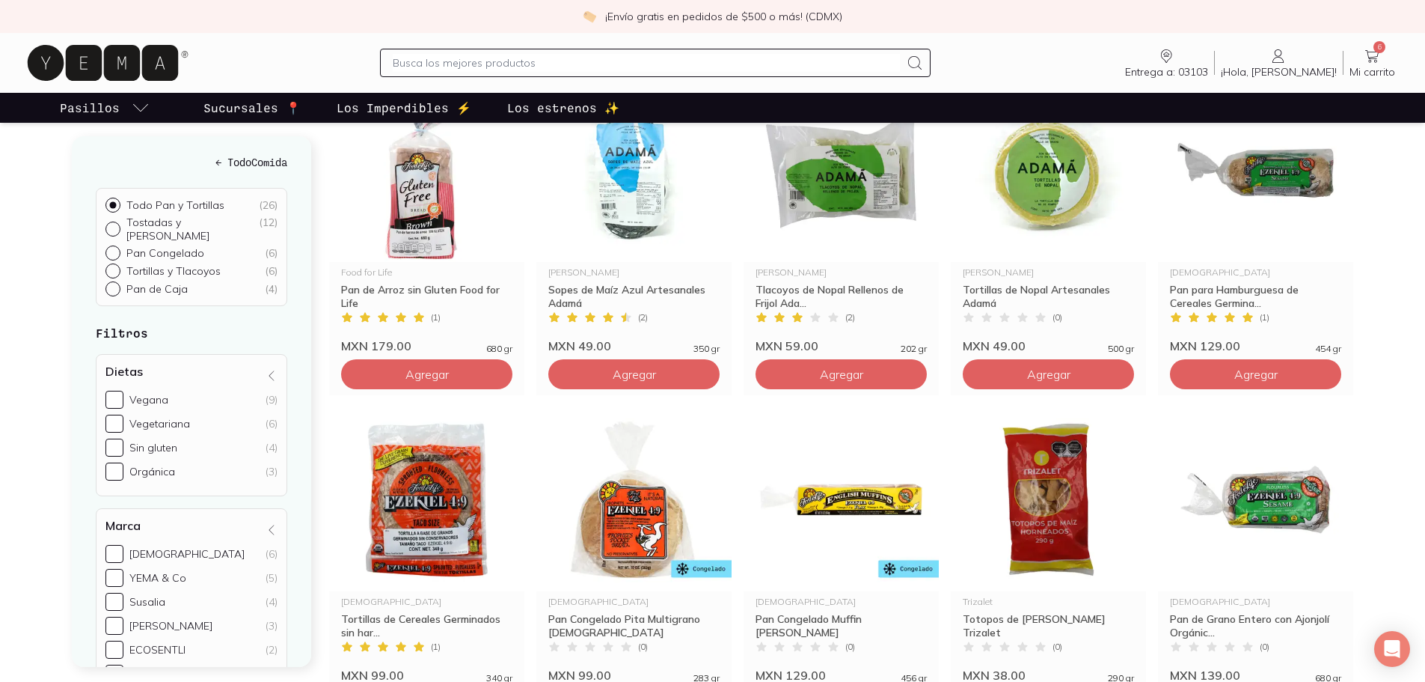
scroll to position [598, 0]
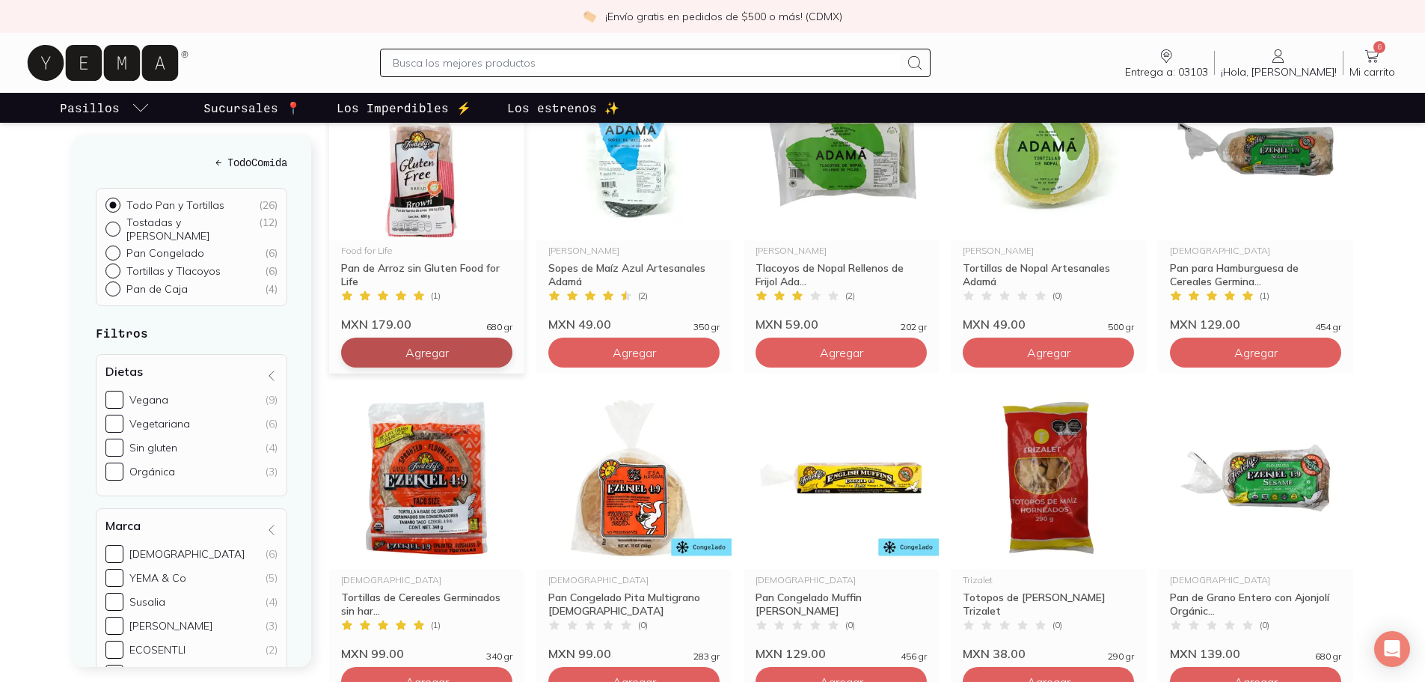
click at [405, 31] on span "Agregar" at bounding box center [426, 23] width 43 height 15
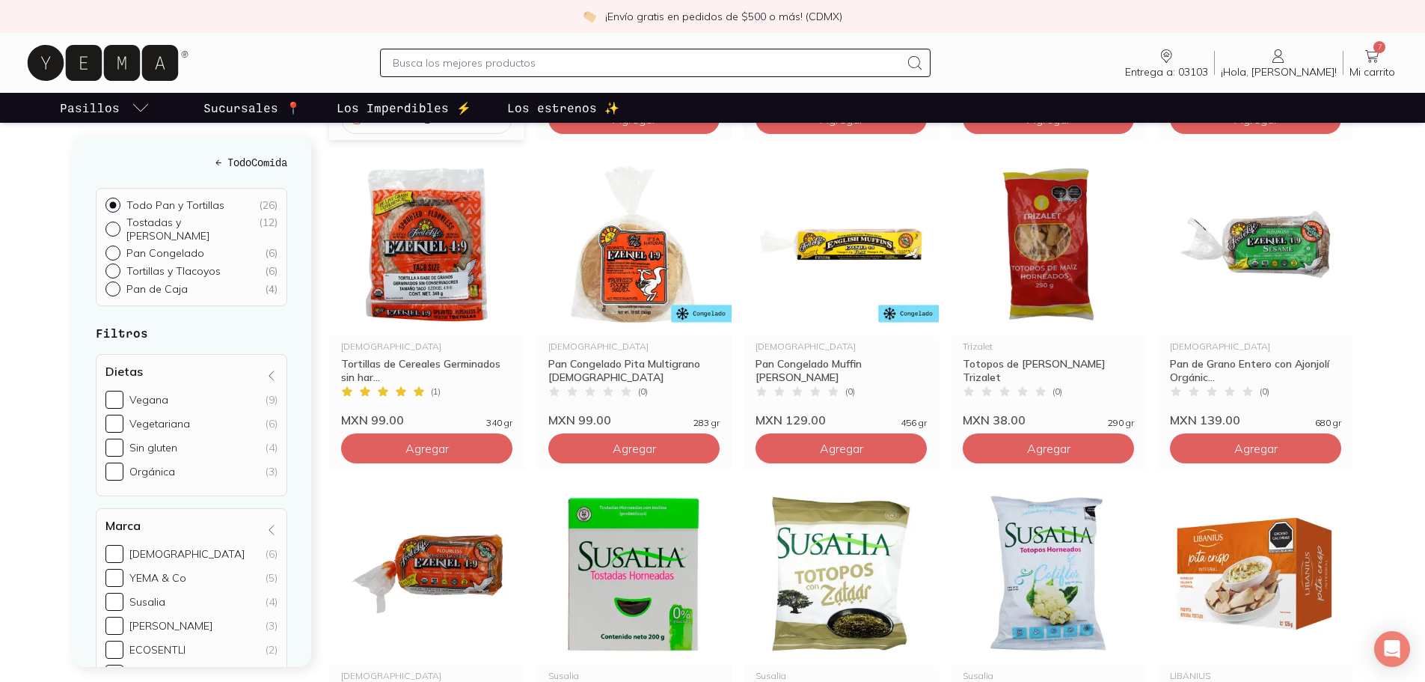
scroll to position [823, 0]
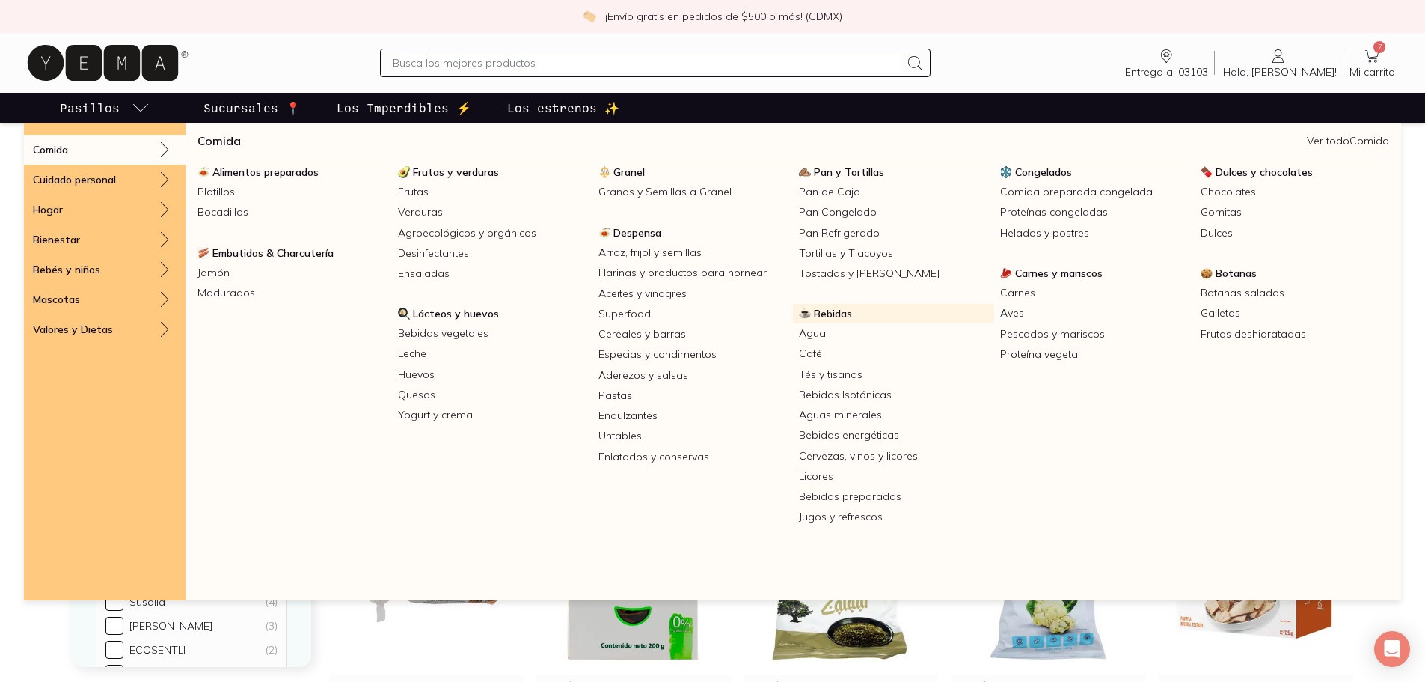
click at [863, 322] on link "Bebidas" at bounding box center [893, 313] width 200 height 19
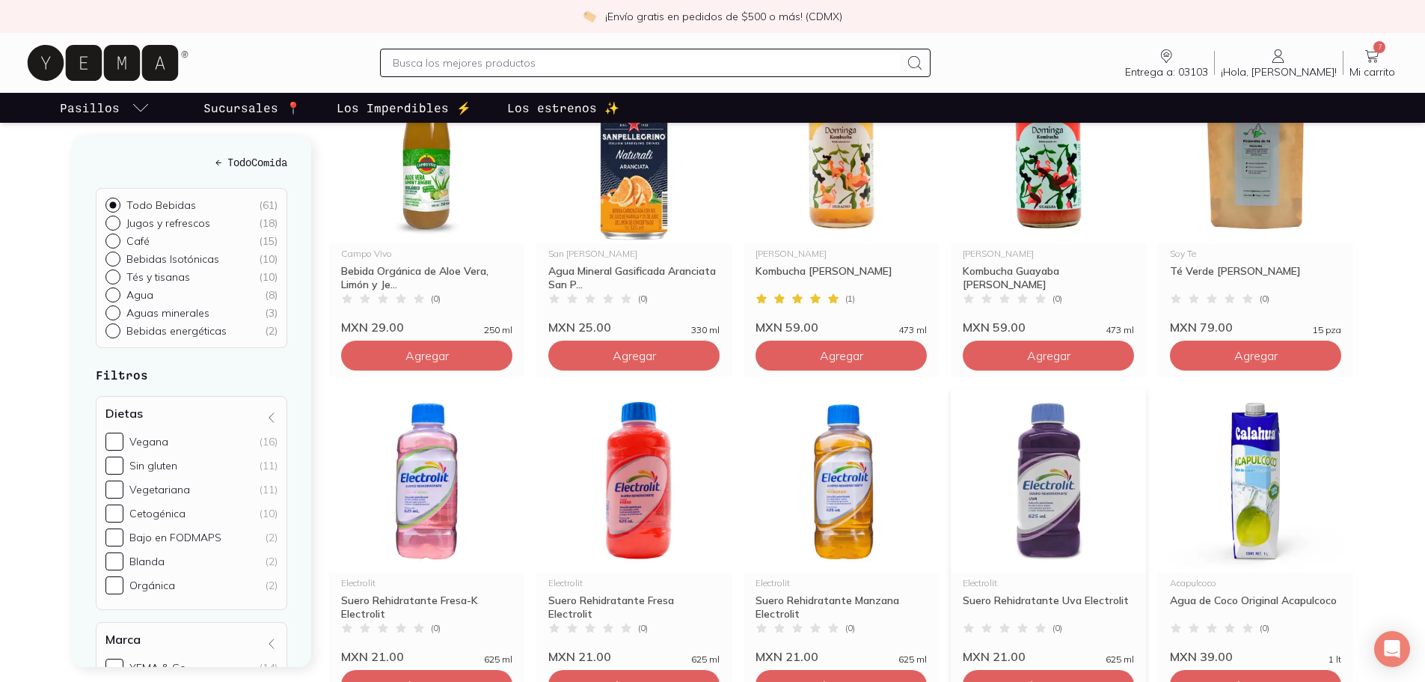
scroll to position [973, 0]
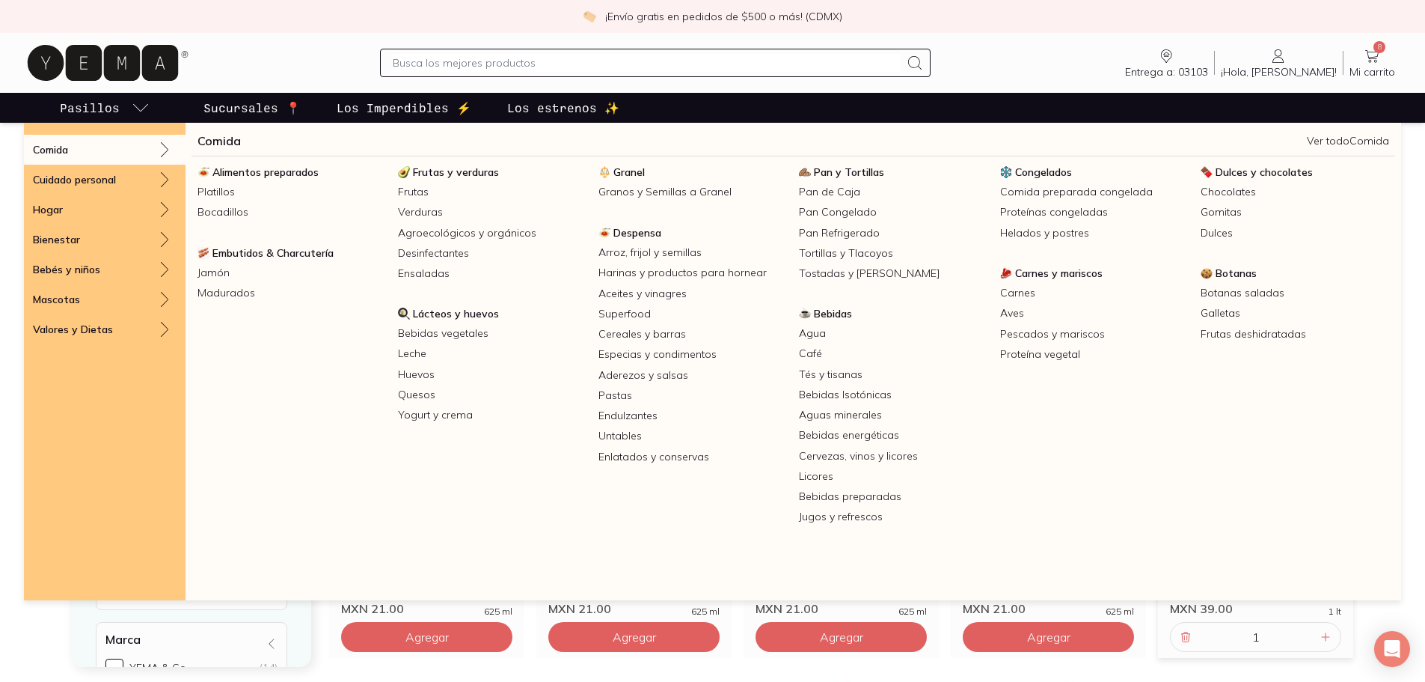
click at [1053, 278] on span "Carnes y mariscos" at bounding box center [1059, 272] width 88 height 13
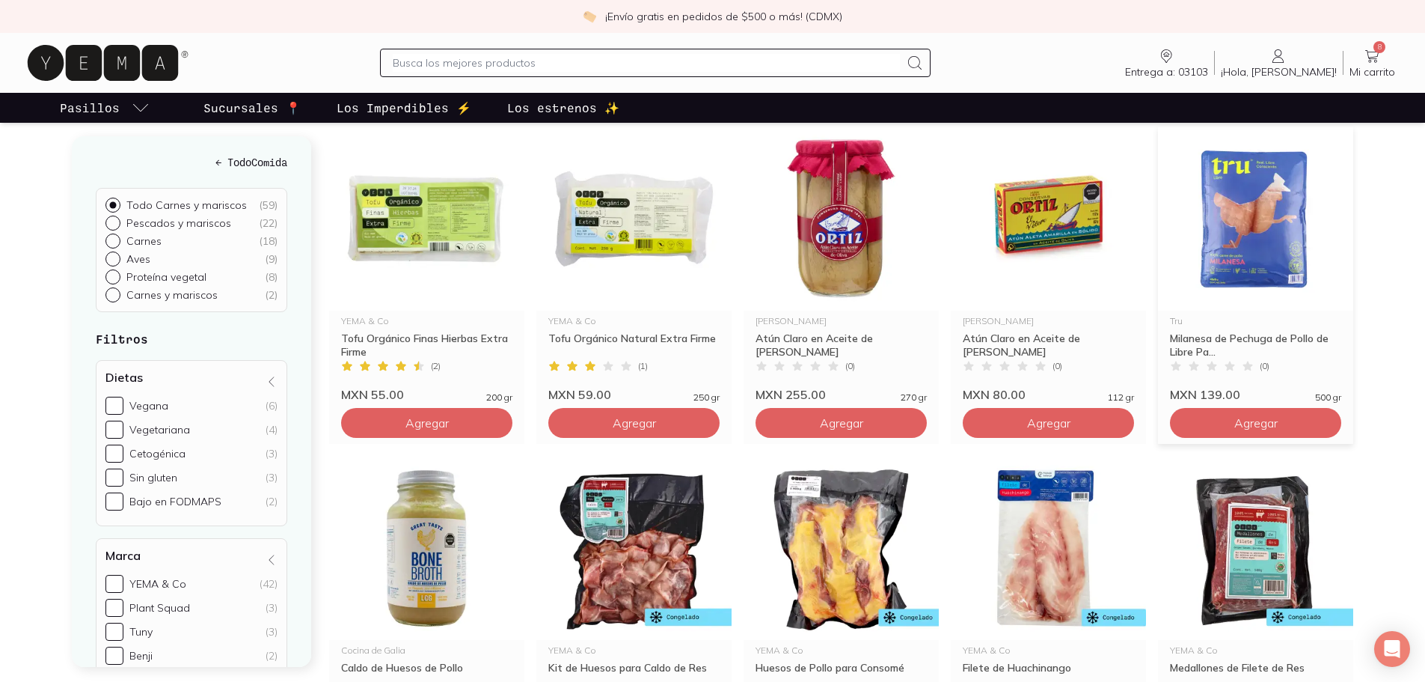
scroll to position [1496, 0]
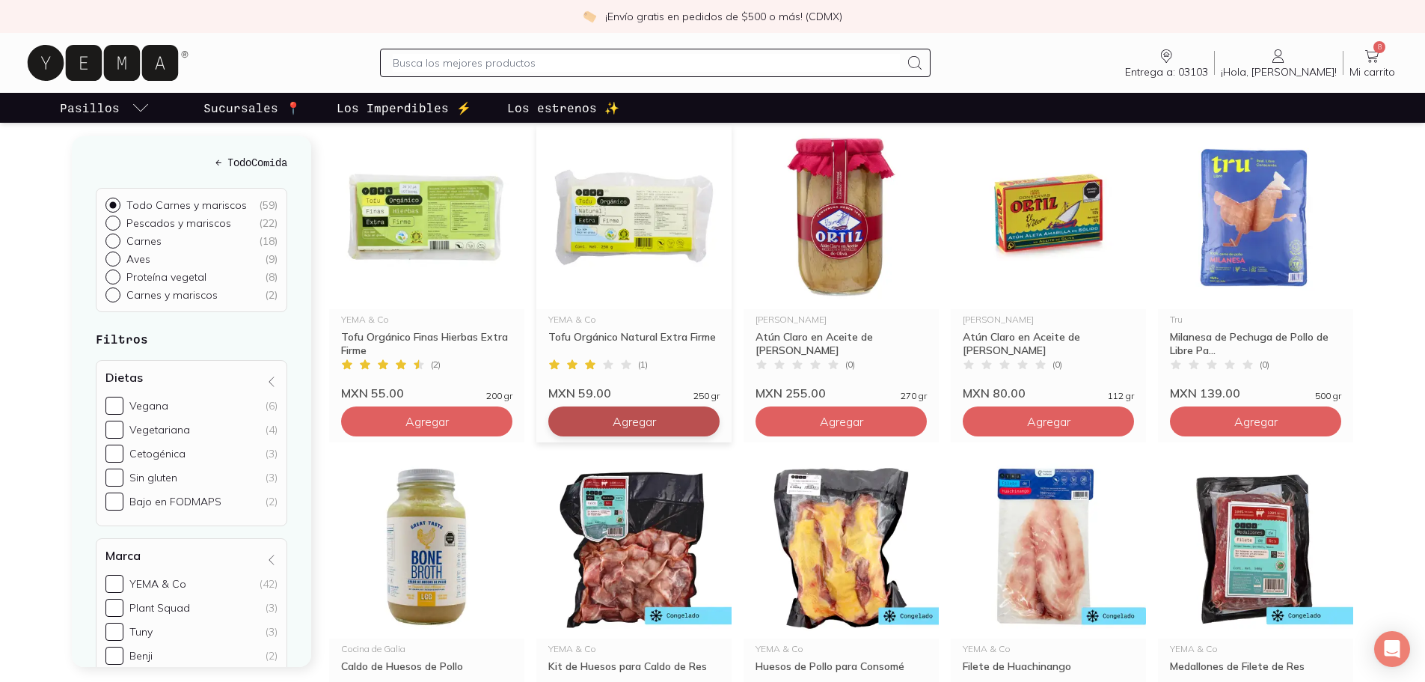
click at [700, 419] on icon at bounding box center [704, 421] width 12 height 12
type input "2"
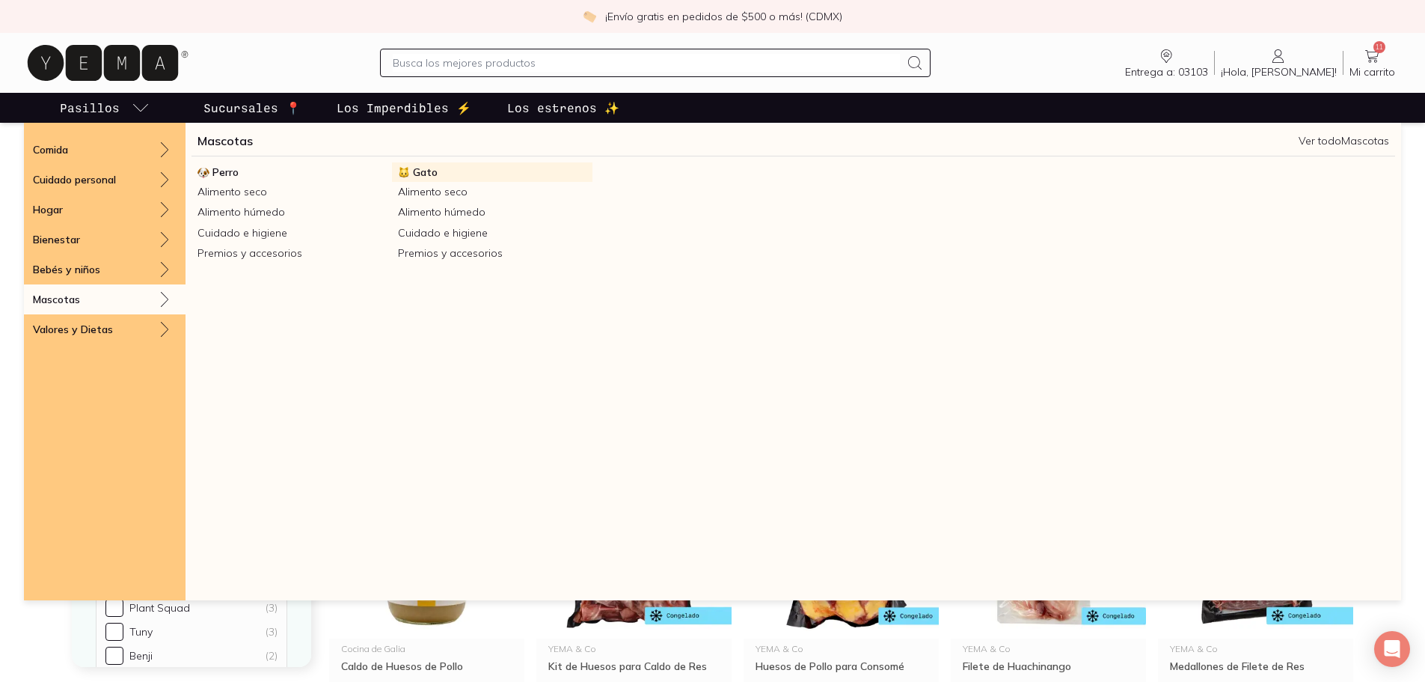
click at [414, 170] on span "Gato" at bounding box center [425, 171] width 25 height 13
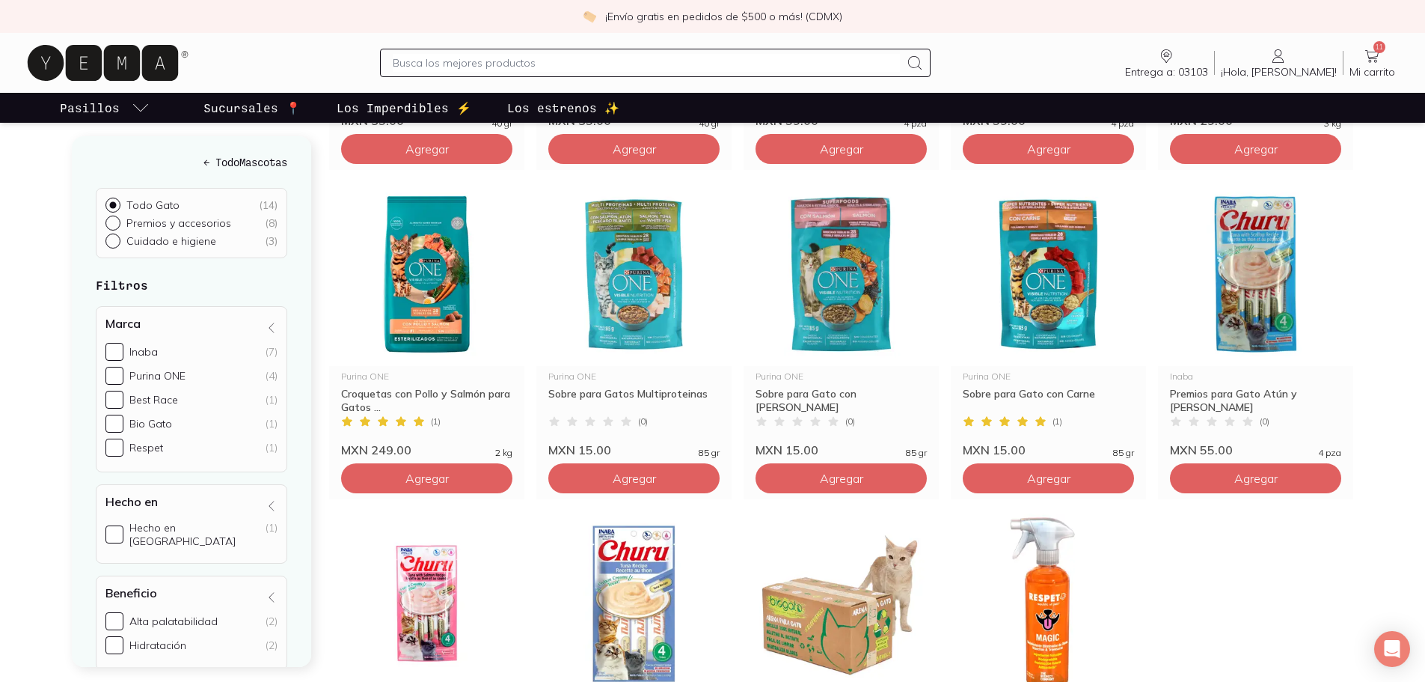
scroll to position [673, 0]
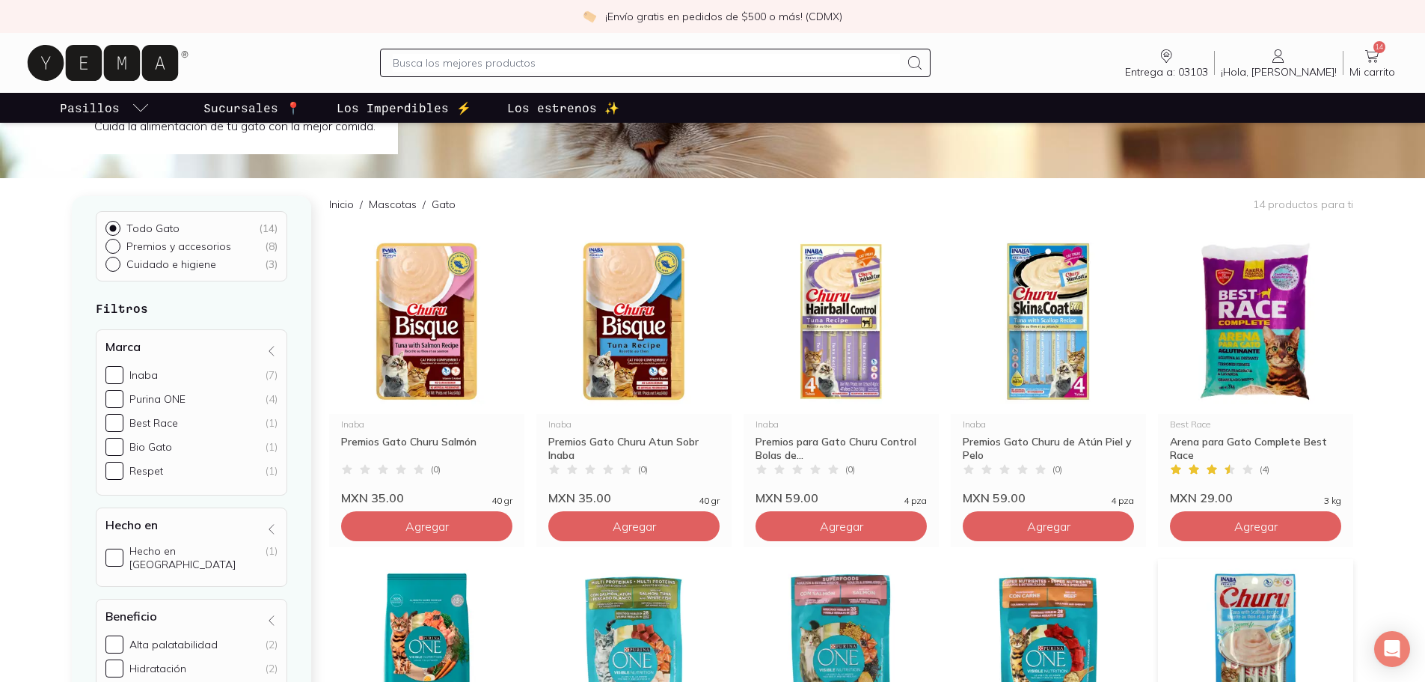
scroll to position [0, 0]
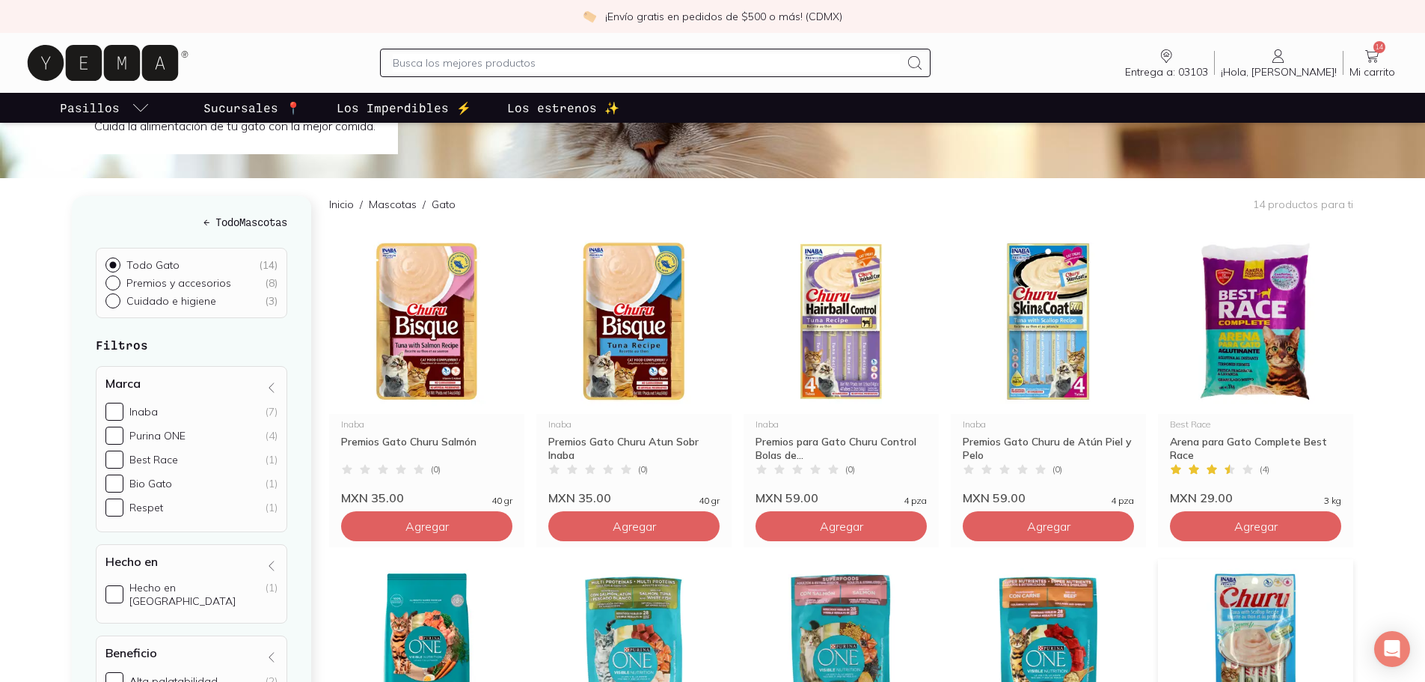
click at [1374, 42] on div "Entrega a: 03103 03103 Buscar Buscar ¡Hola, [PERSON_NAME]! [PERSON_NAME] 14 Mi …" at bounding box center [712, 63] width 1377 height 48
click at [1374, 52] on icon at bounding box center [1372, 56] width 18 height 18
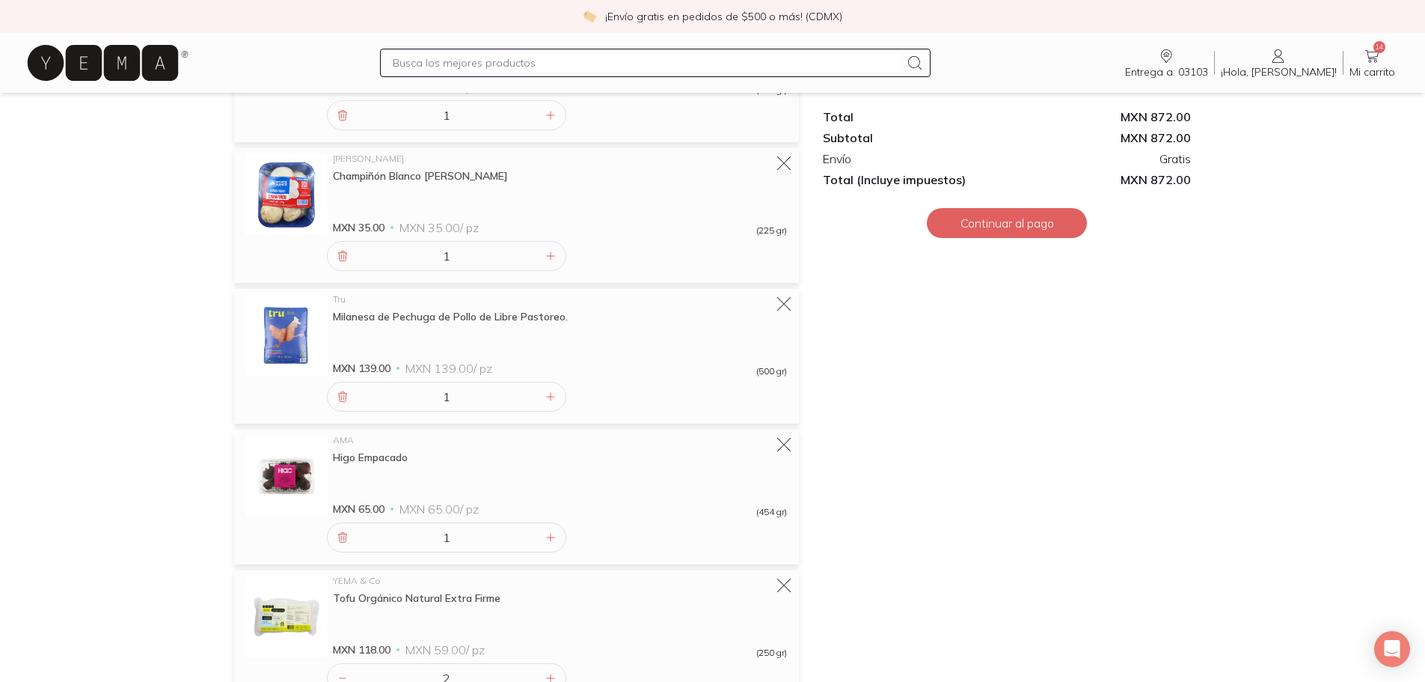
scroll to position [1122, 0]
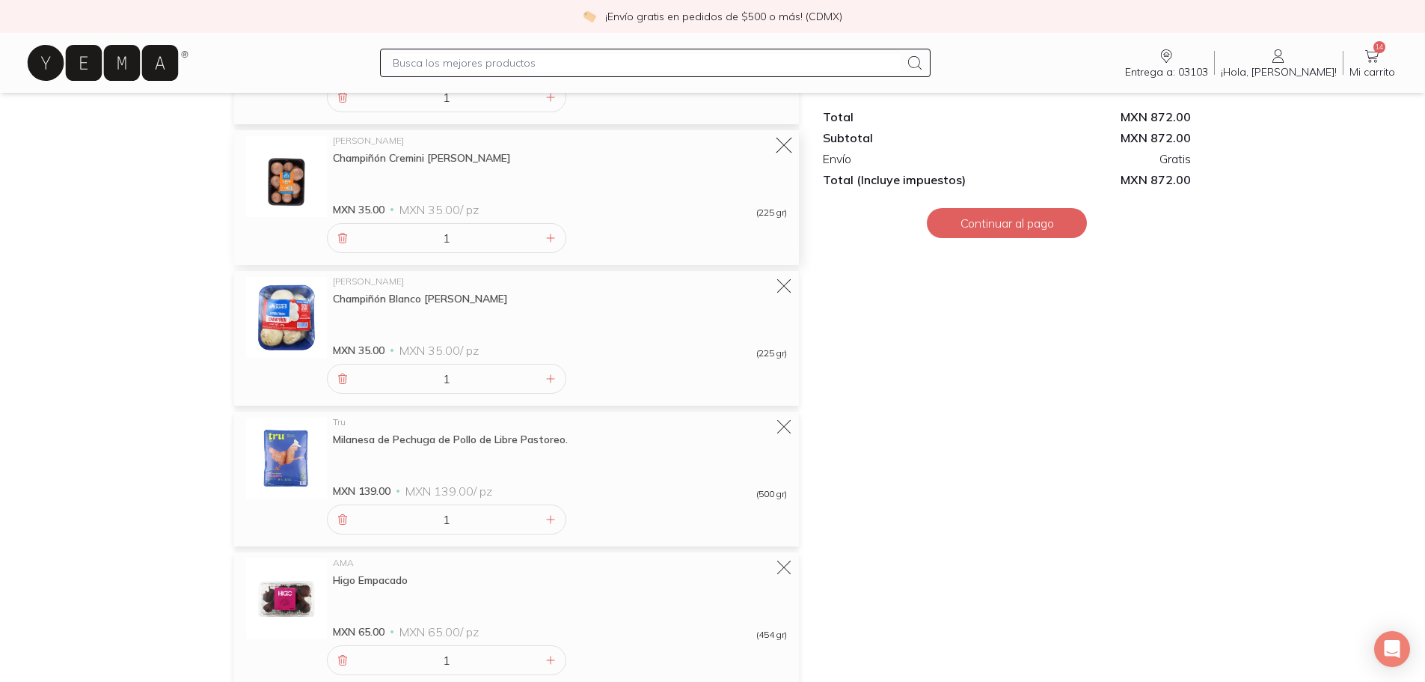
click at [792, 146] on icon at bounding box center [784, 145] width 21 height 21
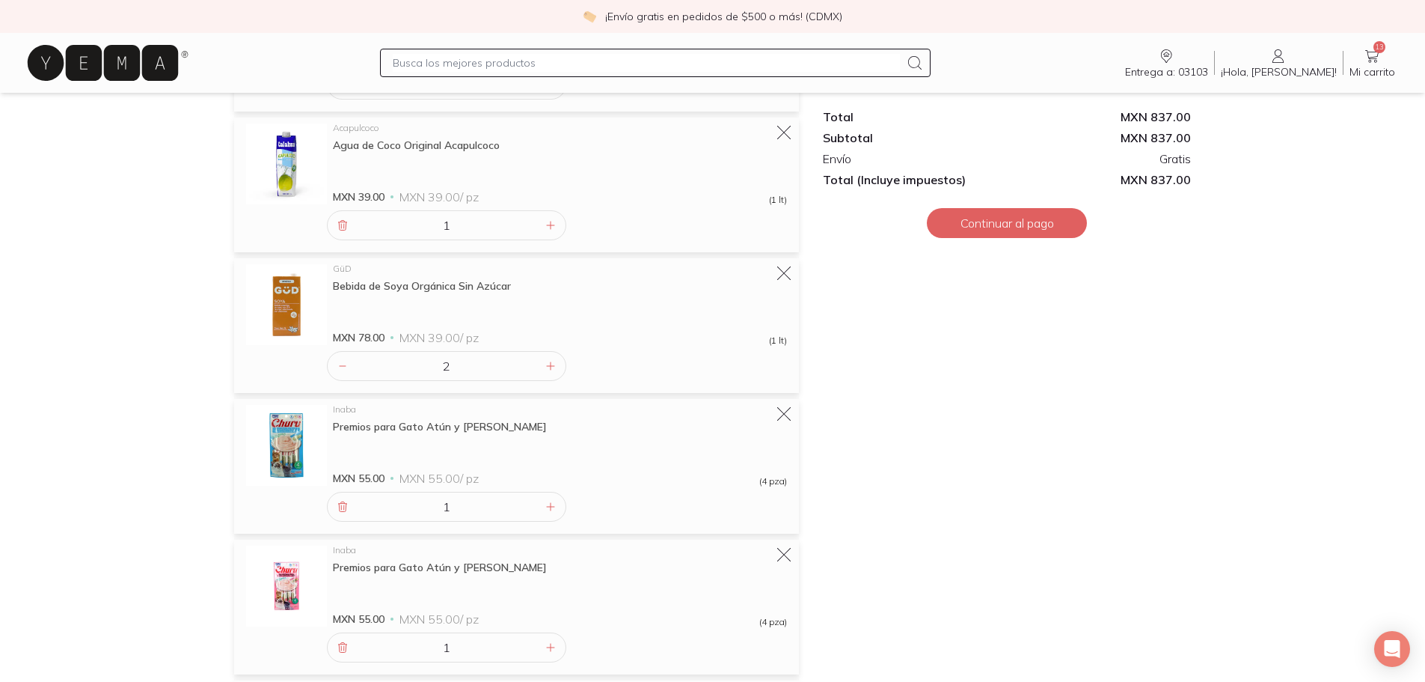
scroll to position [0, 0]
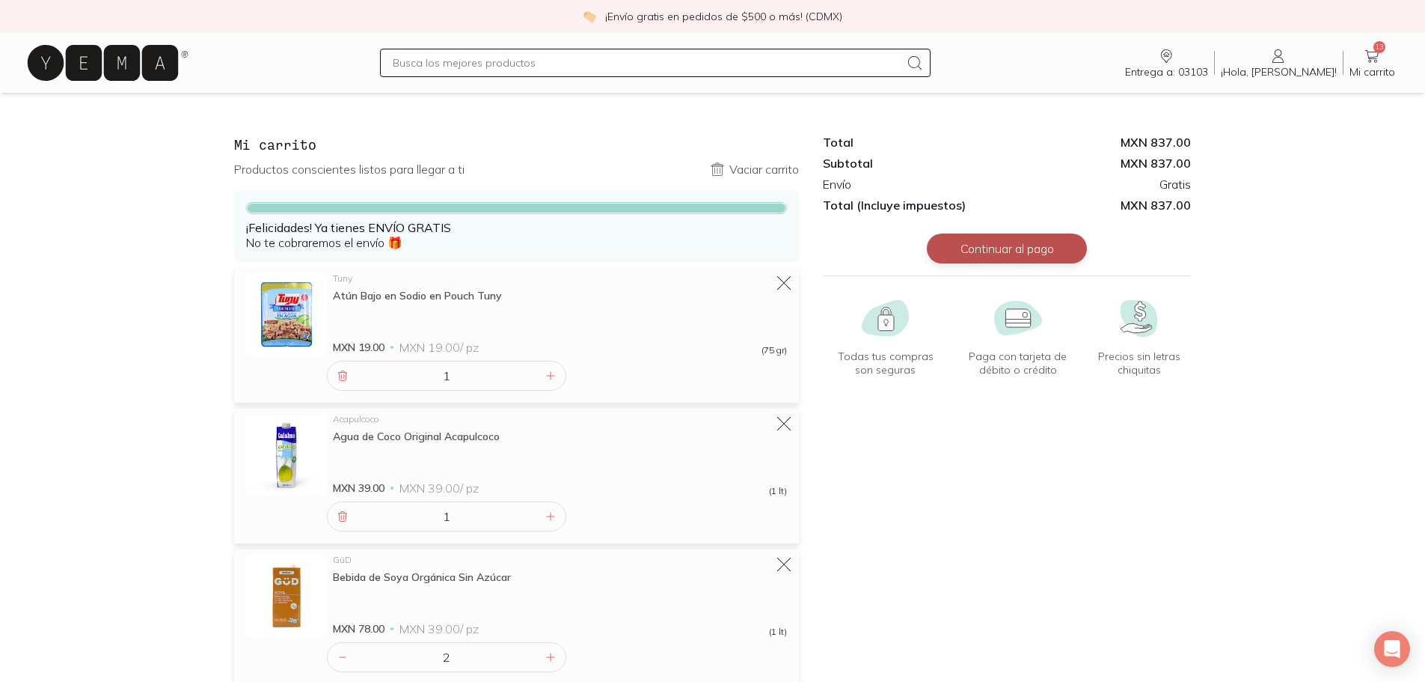
click at [993, 238] on button "Continuar al pago" at bounding box center [1007, 248] width 160 height 30
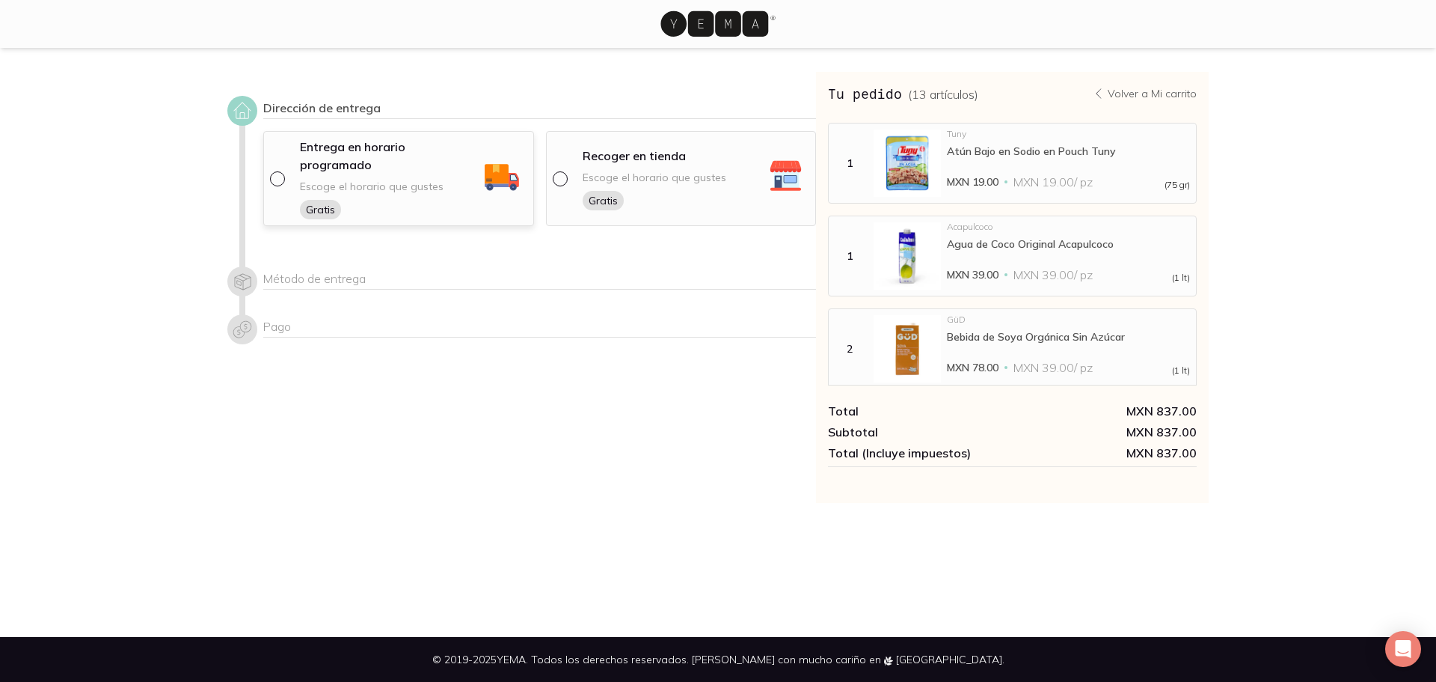
click at [278, 171] on input "radio" at bounding box center [276, 177] width 12 height 12
radio input "true"
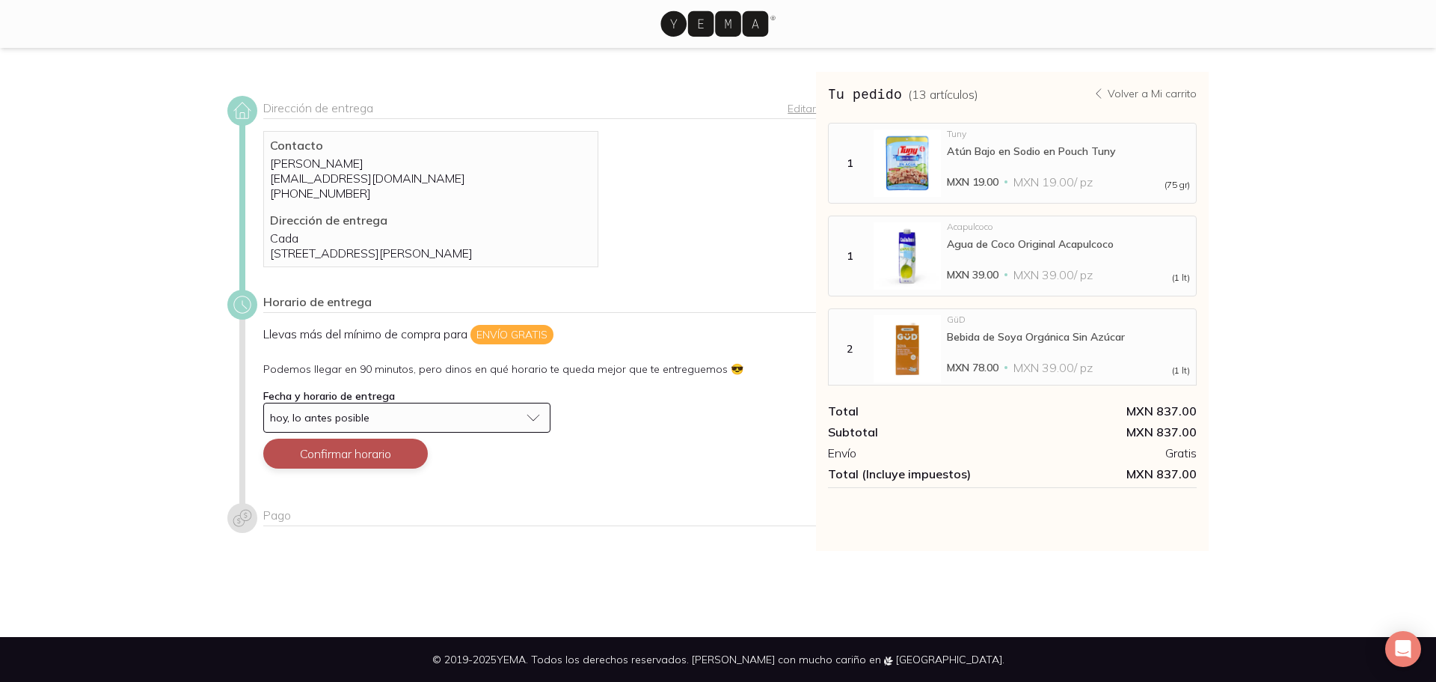
click at [364, 468] on button "Confirmar horario" at bounding box center [345, 453] width 165 height 30
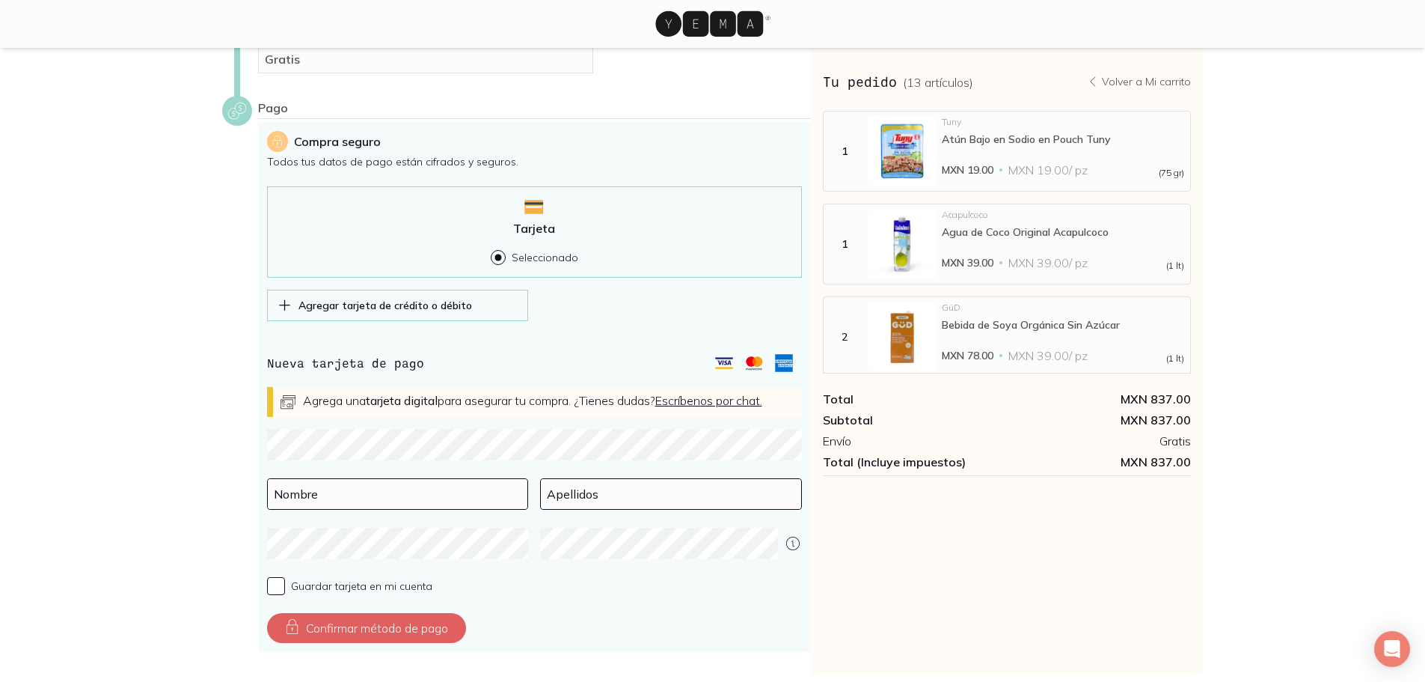
scroll to position [326, 0]
click at [352, 507] on input at bounding box center [398, 492] width 260 height 30
type input "[PERSON_NAME]"
click at [629, 503] on input at bounding box center [671, 492] width 260 height 30
type input "San [PERSON_NAME]"
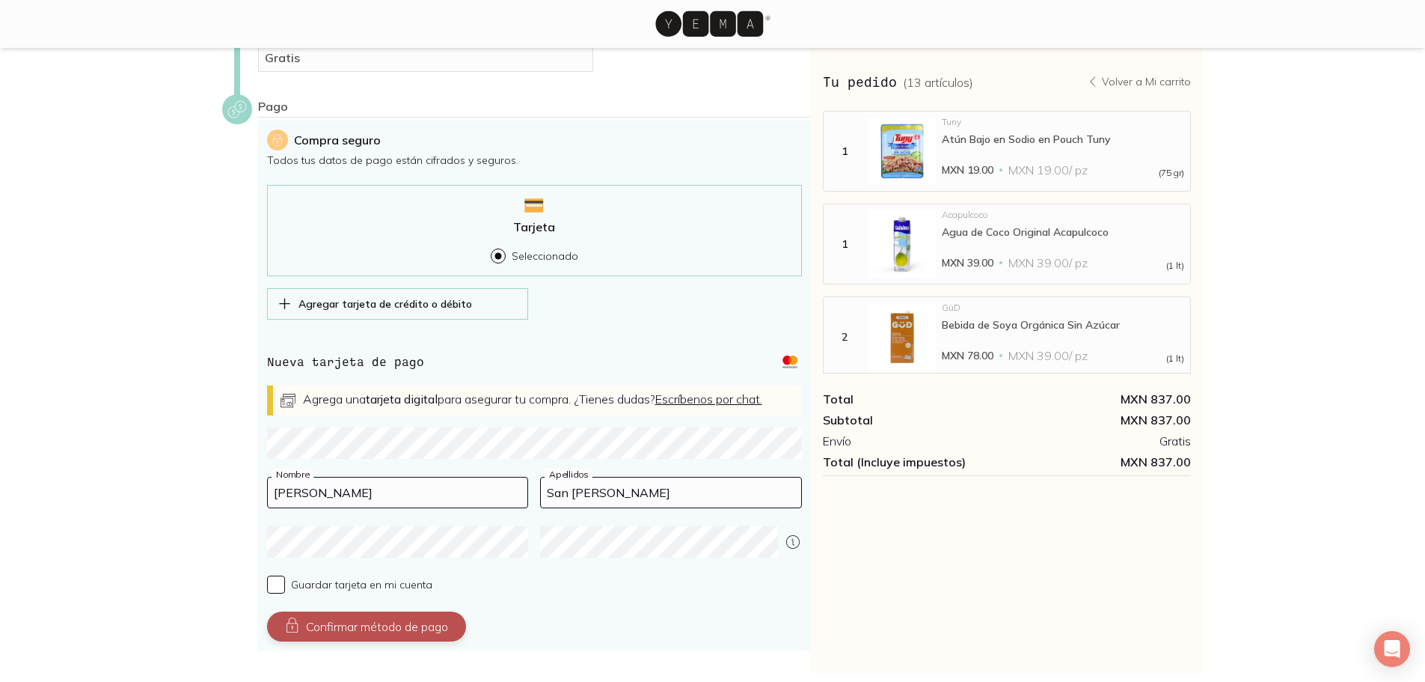
click at [426, 641] on button "Confirmar método de pago" at bounding box center [366, 626] width 199 height 30
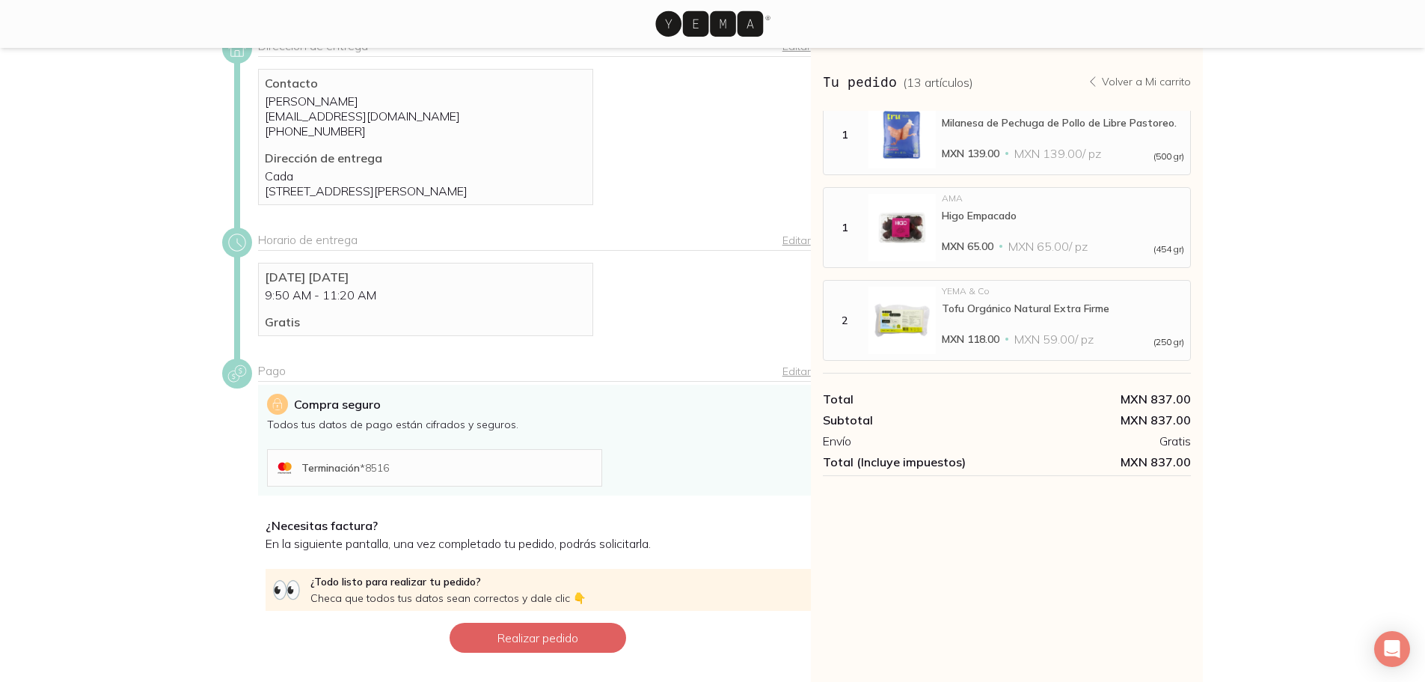
scroll to position [147, 0]
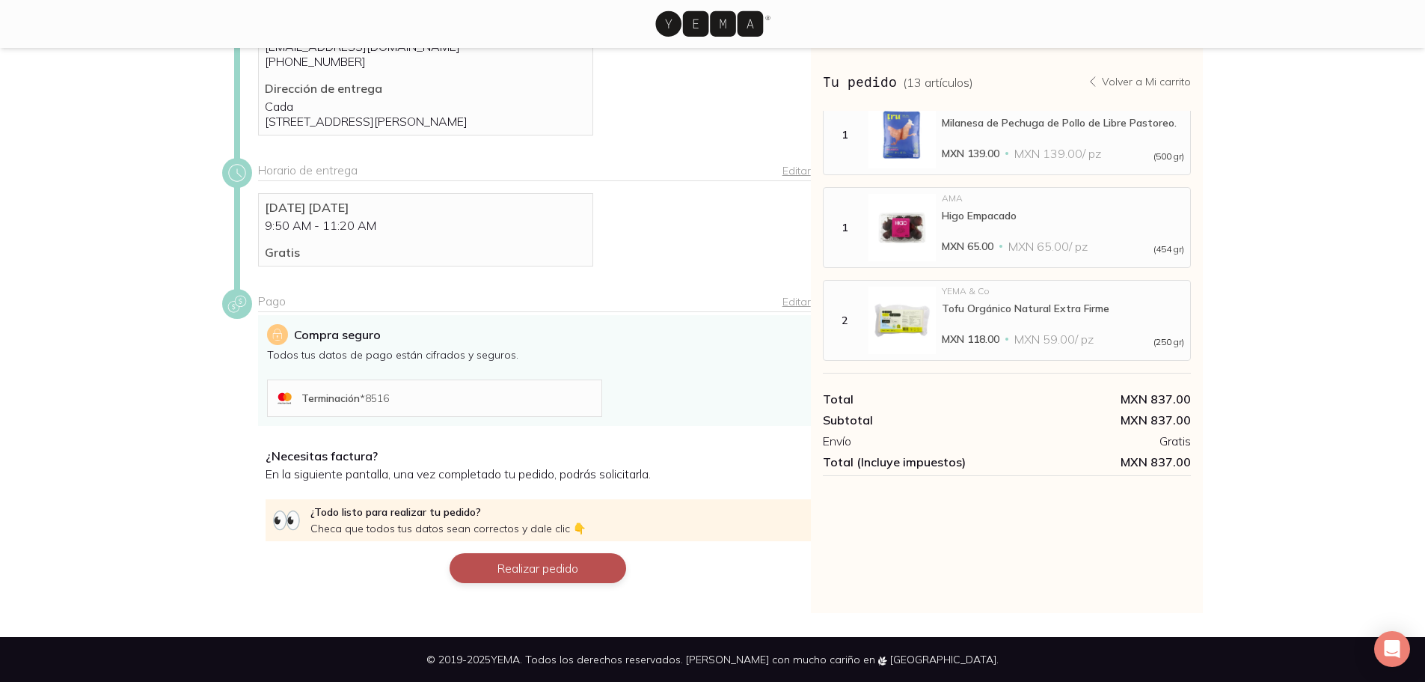
click at [563, 575] on button "Realizar pedido" at bounding box center [538, 568] width 177 height 30
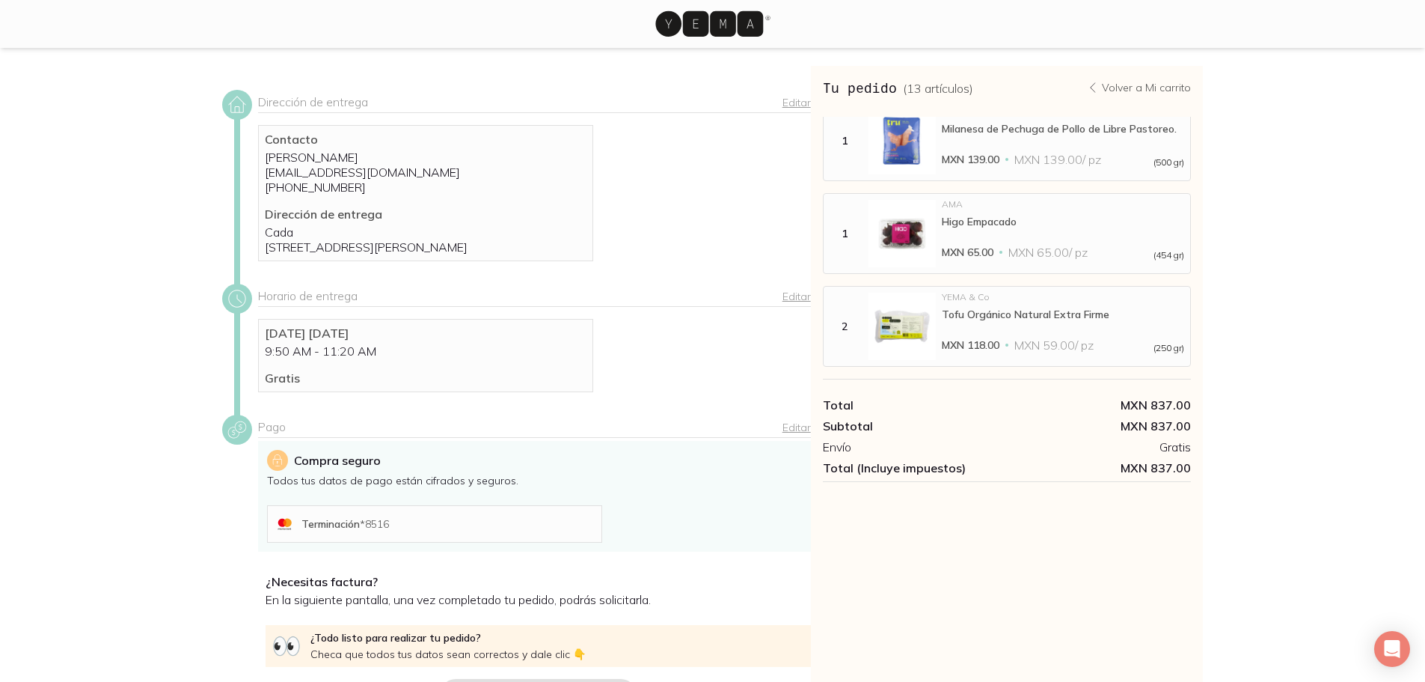
scroll to position [0, 0]
